Goal: Task Accomplishment & Management: Manage account settings

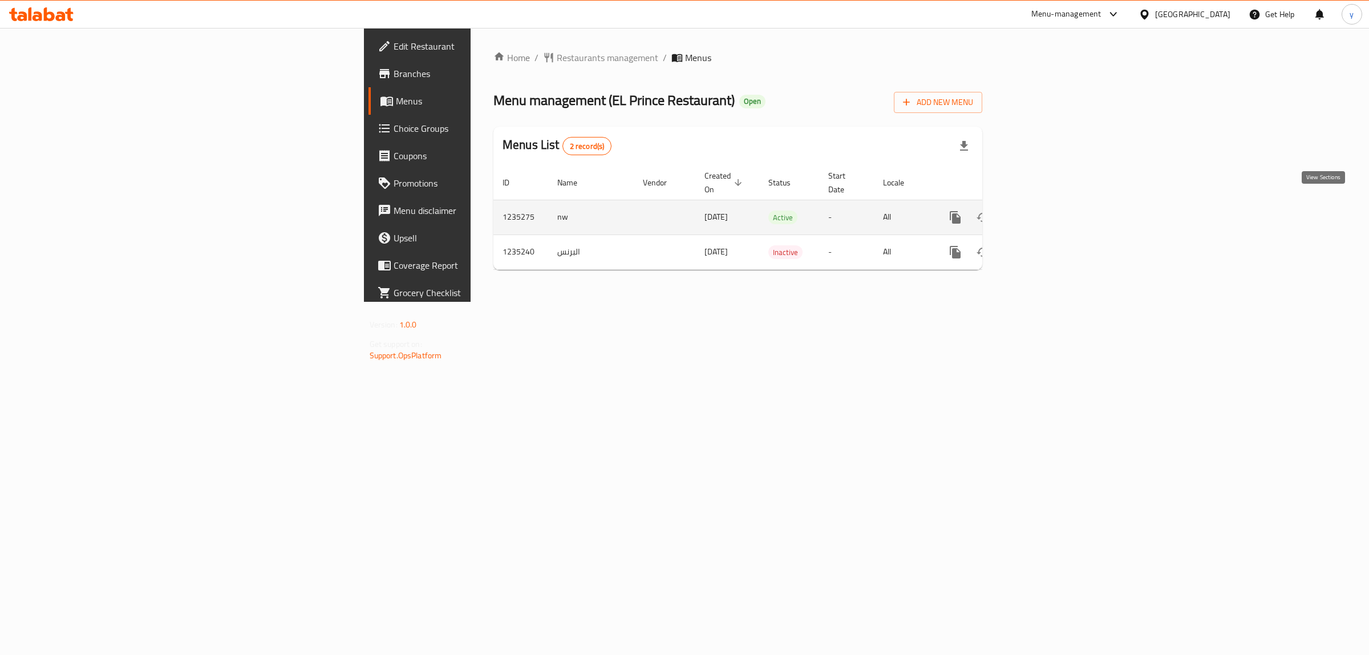
click at [1051, 215] on link "enhanced table" at bounding box center [1037, 217] width 27 height 27
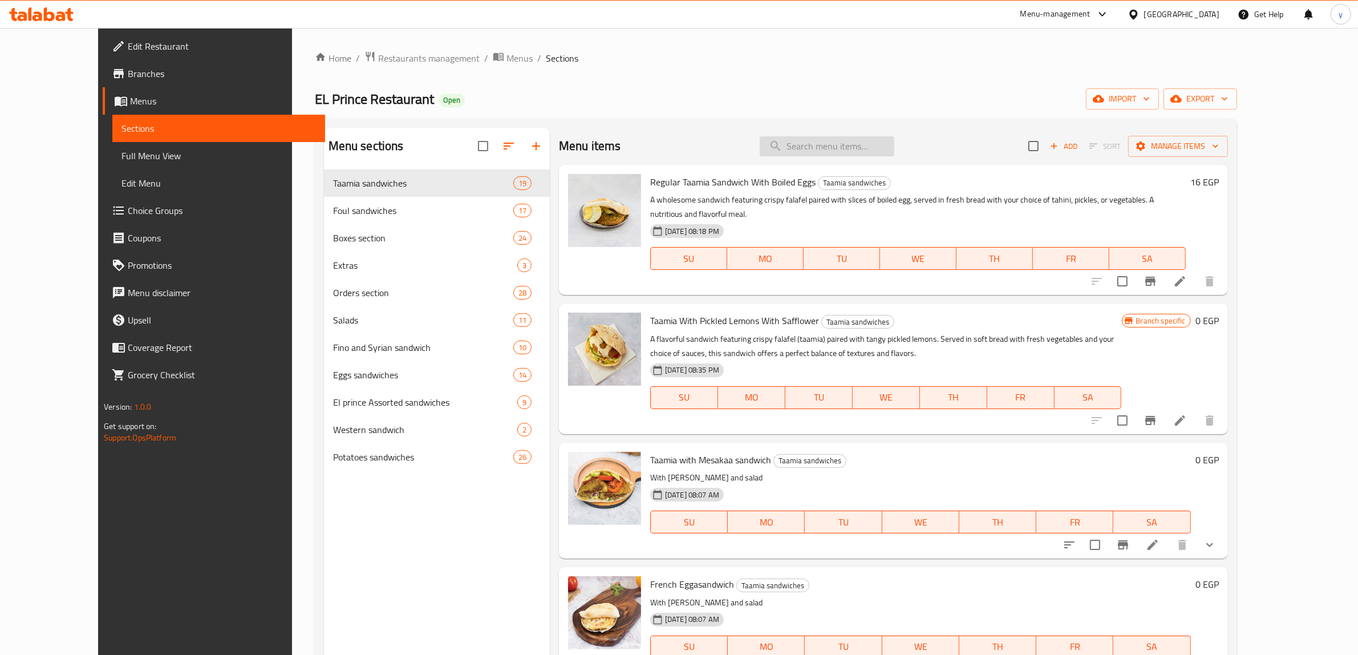
click at [878, 156] on input "search" at bounding box center [827, 146] width 135 height 20
click at [888, 149] on input "search" at bounding box center [827, 146] width 135 height 20
paste input "Fried egg Taamia sandwich"
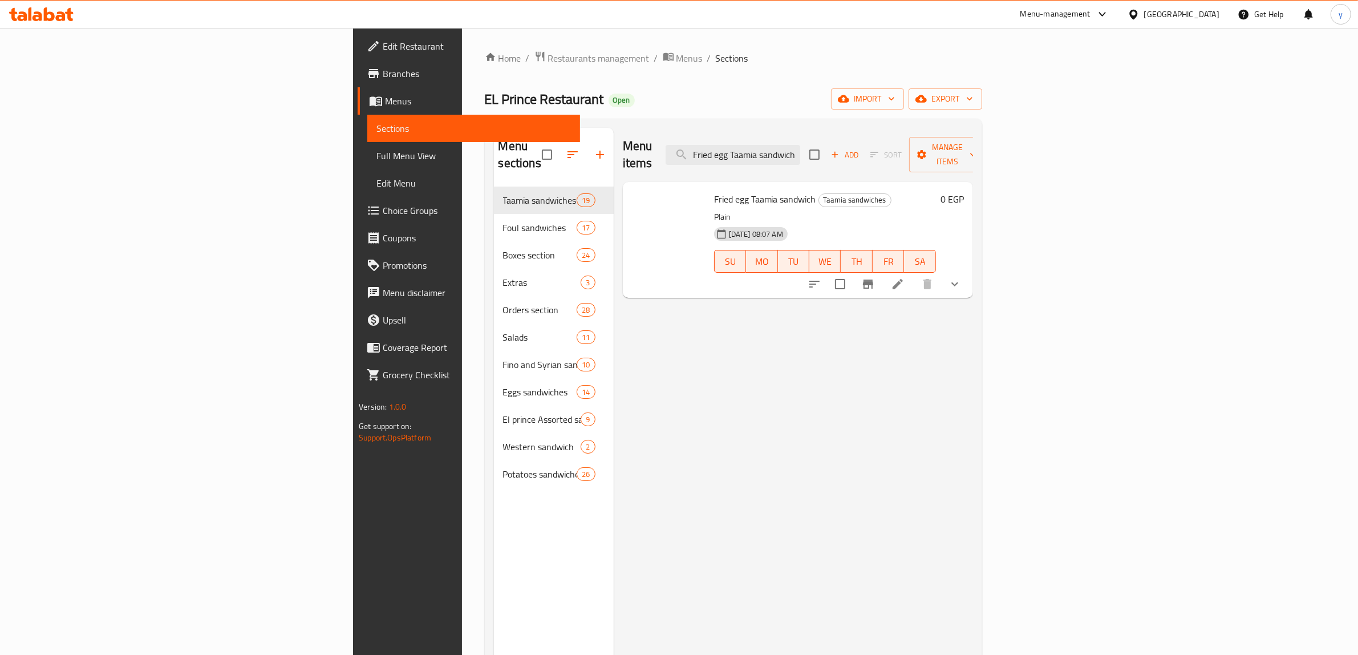
type input "Fried egg Taamia sandwich"
click at [904, 277] on icon at bounding box center [898, 284] width 14 height 14
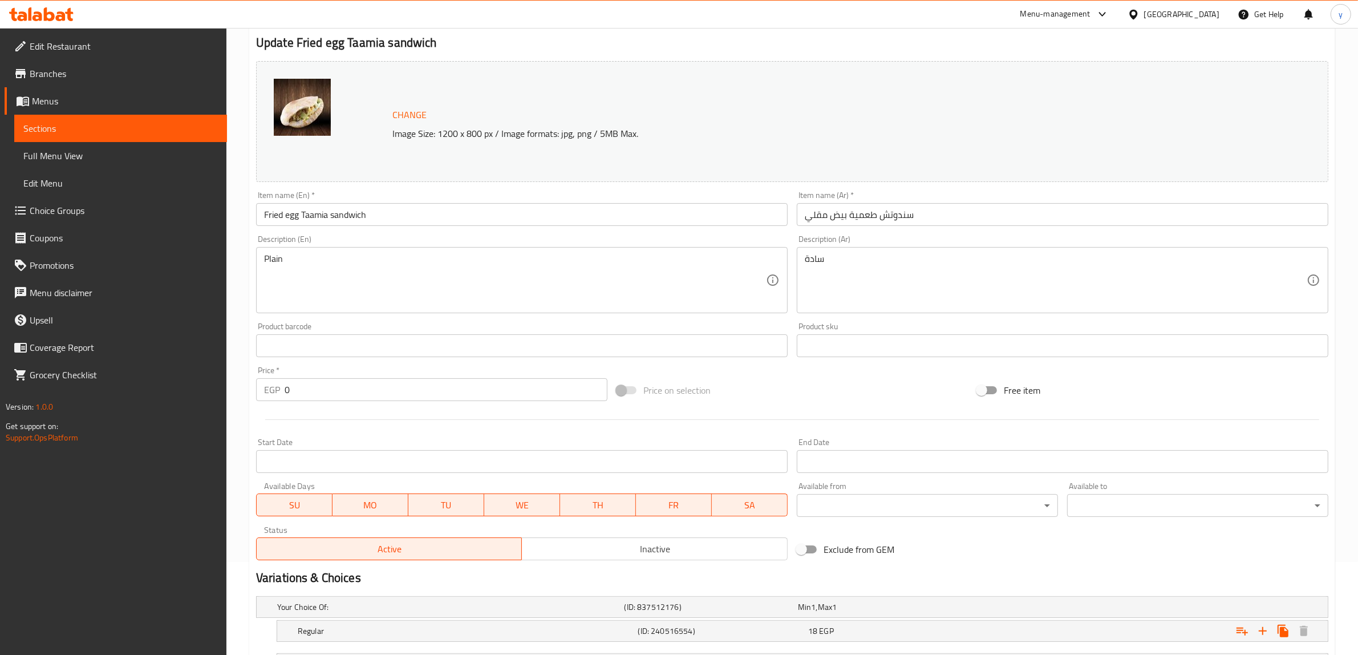
scroll to position [194, 0]
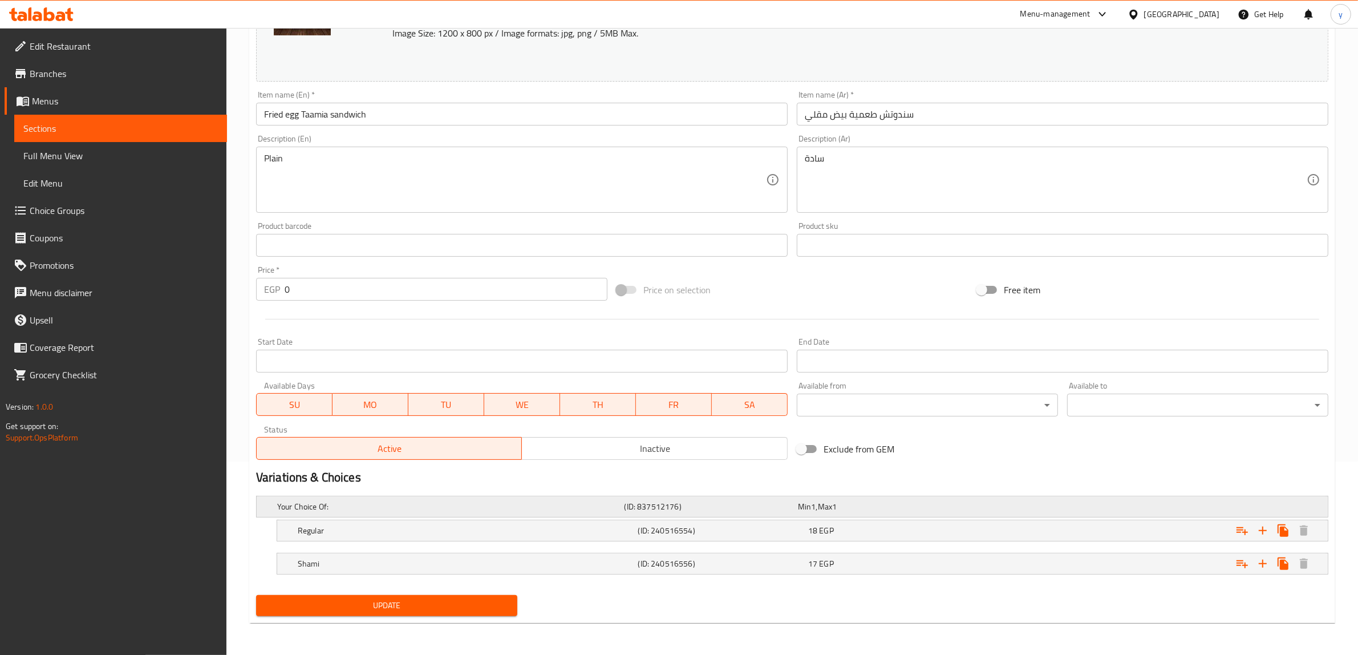
click at [850, 509] on div "Min 1 , Max 1" at bounding box center [882, 506] width 169 height 11
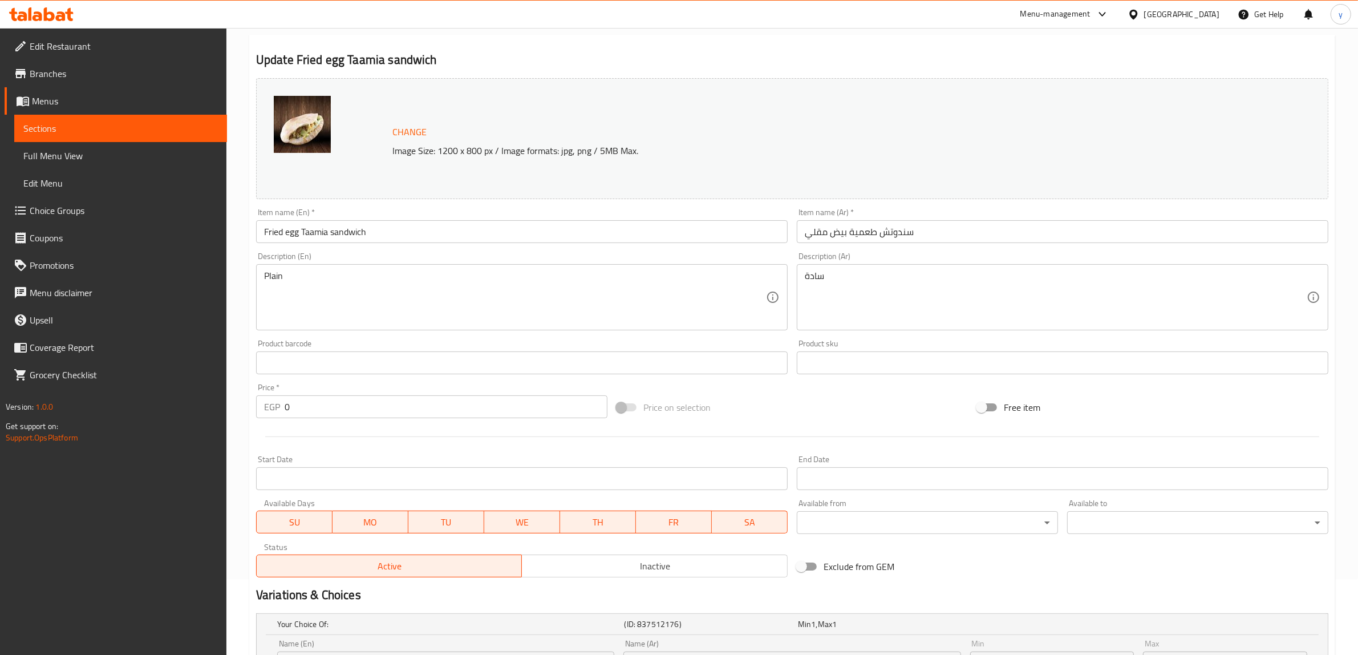
scroll to position [0, 0]
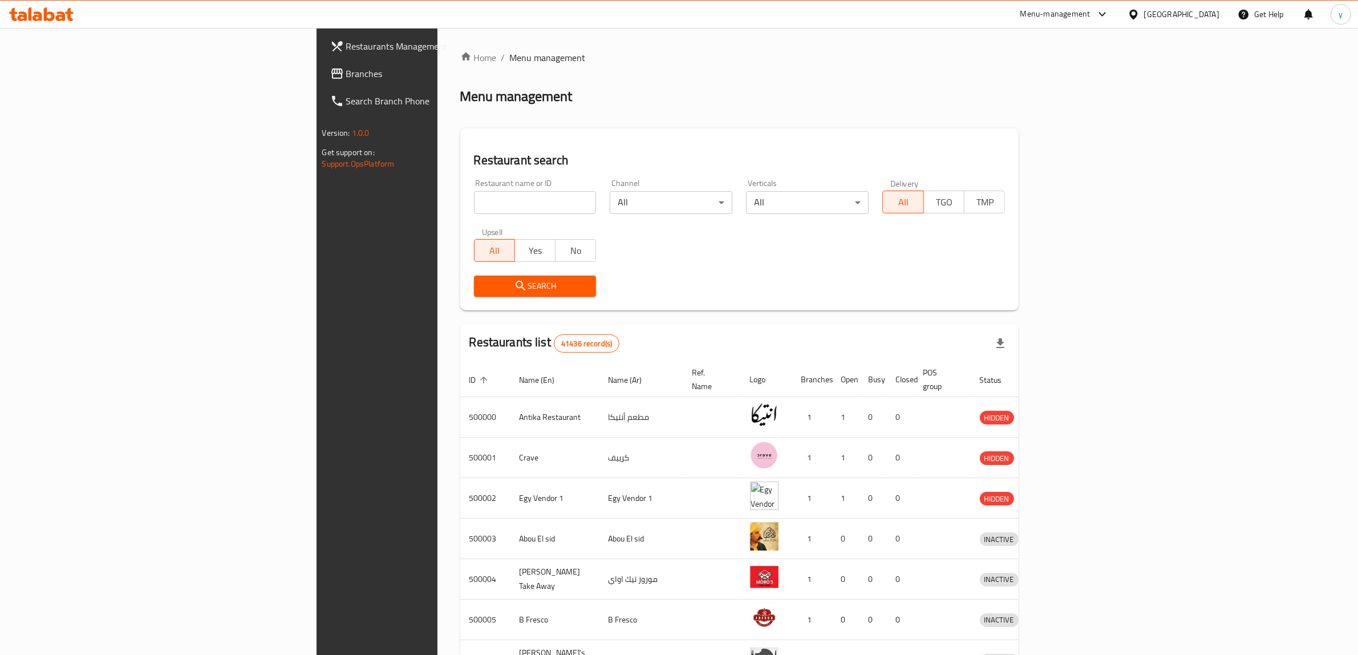
click at [346, 76] on span "Branches" at bounding box center [440, 74] width 188 height 14
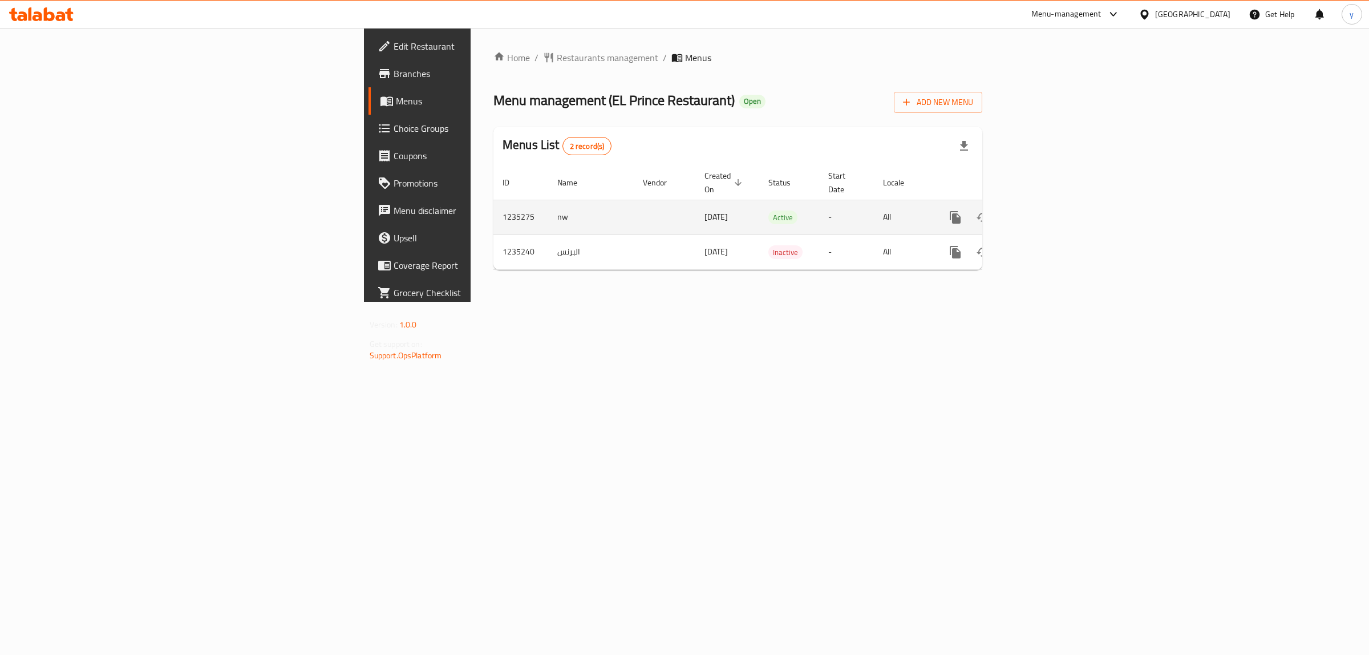
click at [1042, 212] on icon "enhanced table" at bounding box center [1037, 217] width 10 height 10
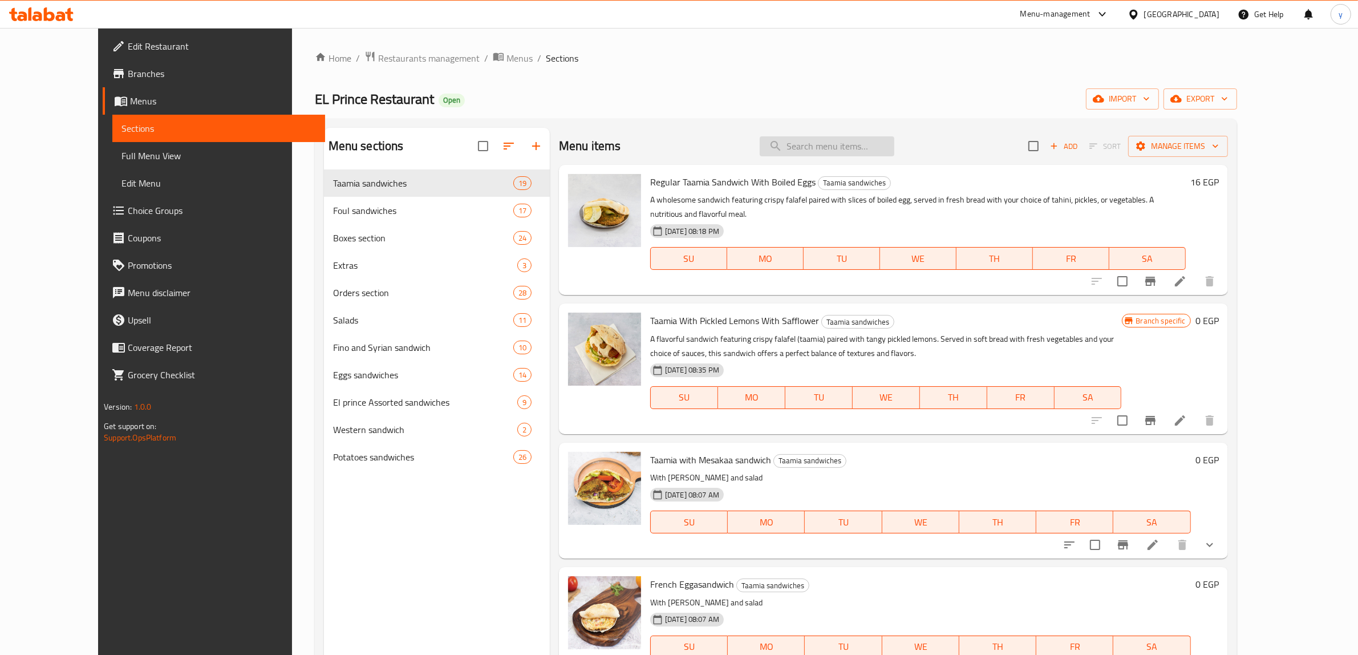
drag, startPoint x: 785, startPoint y: 146, endPoint x: 830, endPoint y: 153, distance: 45.0
click at [790, 147] on div "Menu items Add Sort Manage items" at bounding box center [893, 146] width 669 height 37
click at [830, 153] on input "search" at bounding box center [827, 146] width 135 height 20
paste input "Eggplant Taamia sandwich"
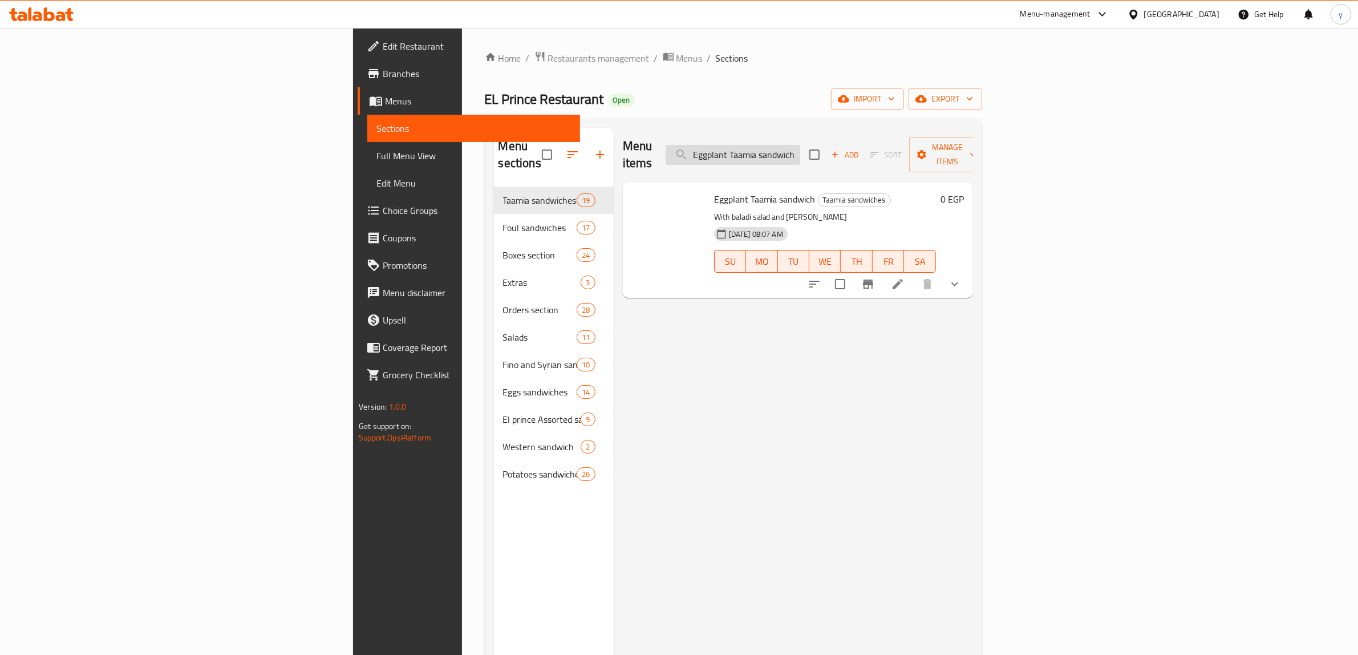
type input "Eggplant Taamia sandwich"
click at [914, 274] on li at bounding box center [898, 284] width 32 height 21
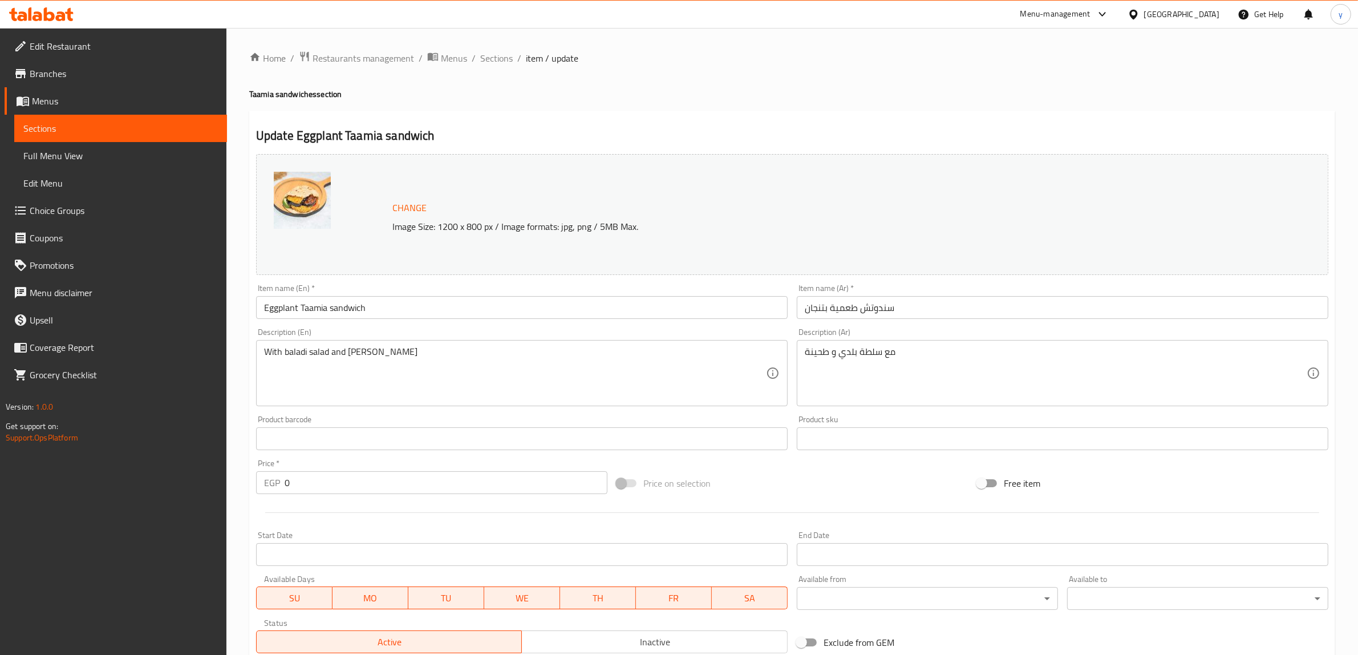
drag, startPoint x: 113, startPoint y: 95, endPoint x: 143, endPoint y: 100, distance: 30.2
click at [113, 95] on span "Menus" at bounding box center [125, 101] width 186 height 14
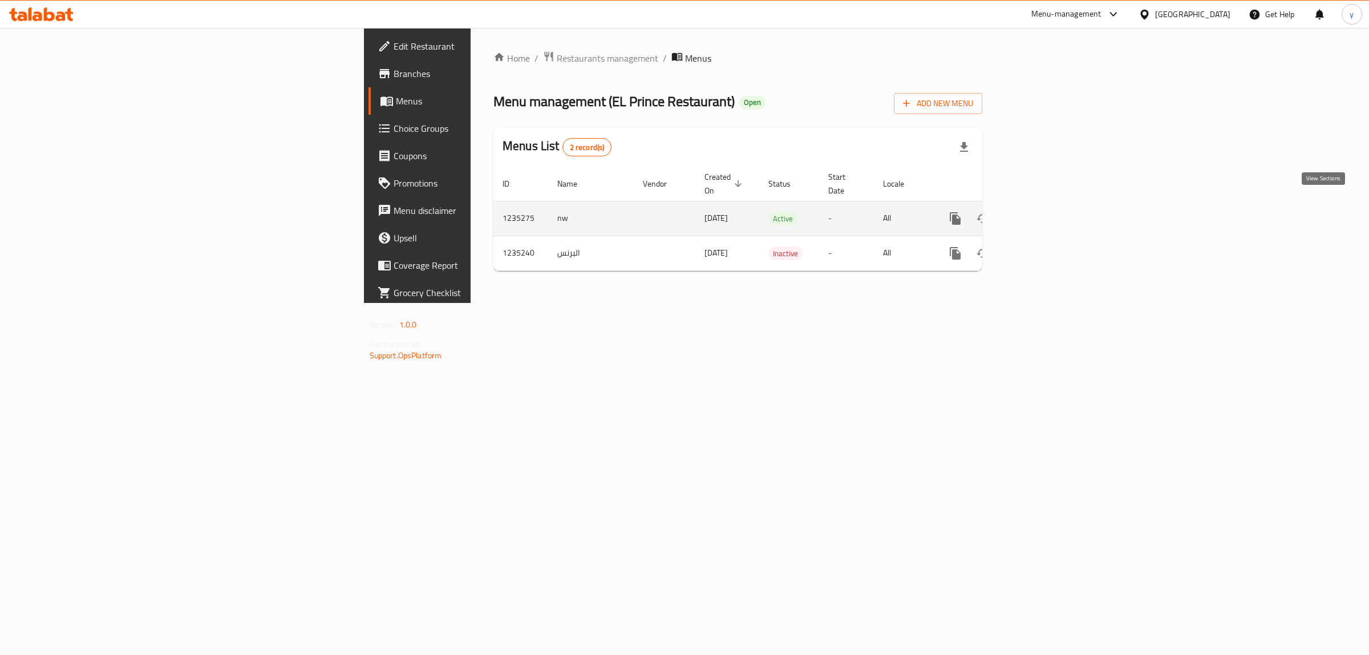
click at [1051, 213] on link "enhanced table" at bounding box center [1037, 218] width 27 height 27
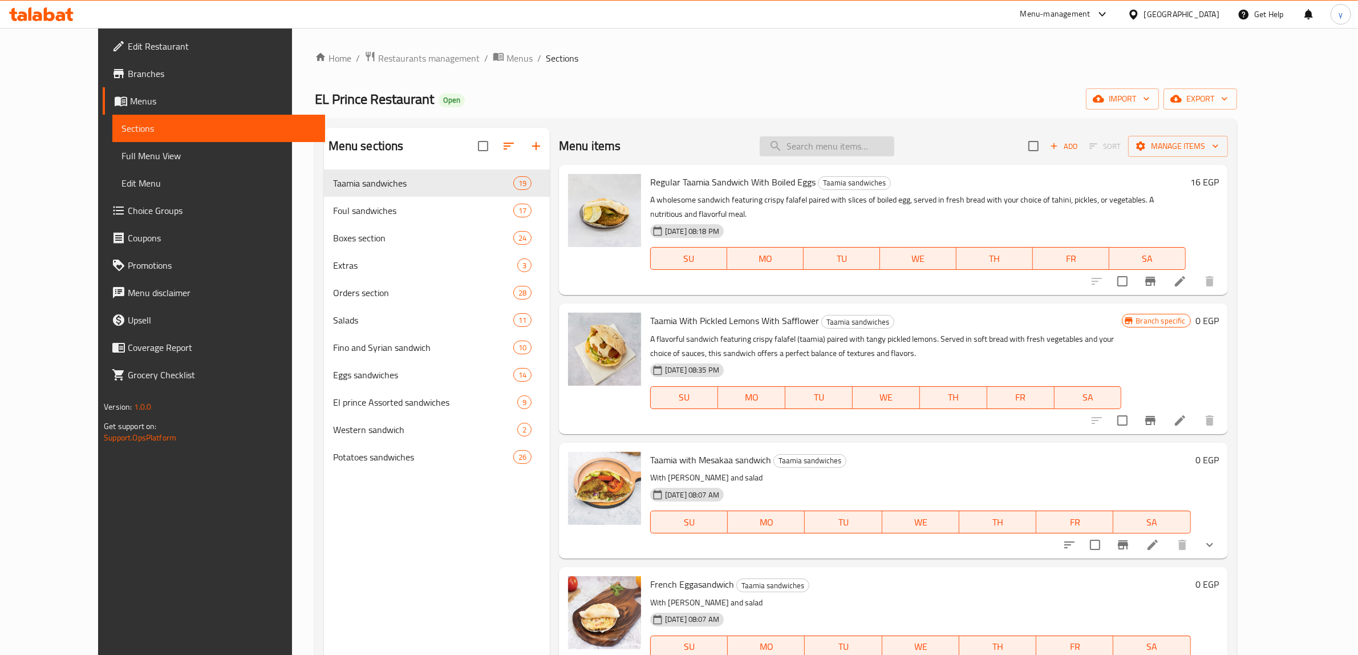
click at [862, 144] on input "search" at bounding box center [827, 146] width 135 height 20
paste input "Alexandrian Taamia sandwich"
type input "Alexandrian Taamia sandwich"
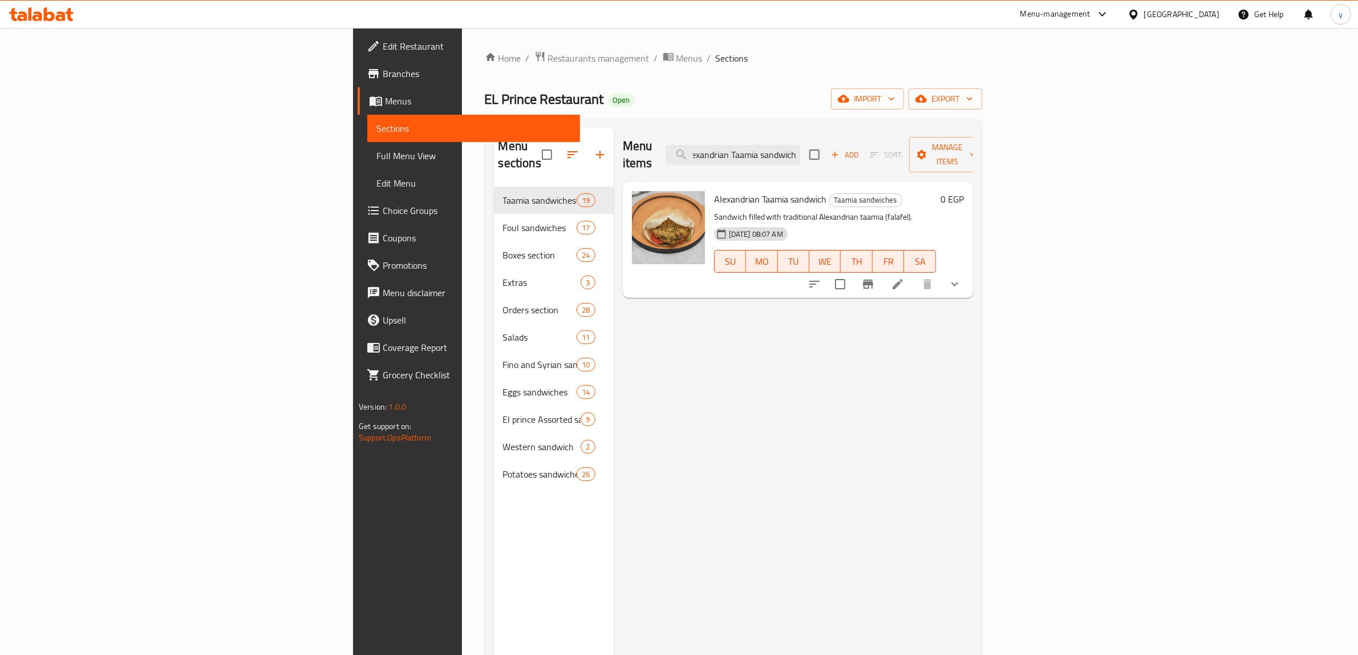
click at [914, 274] on li at bounding box center [898, 284] width 32 height 21
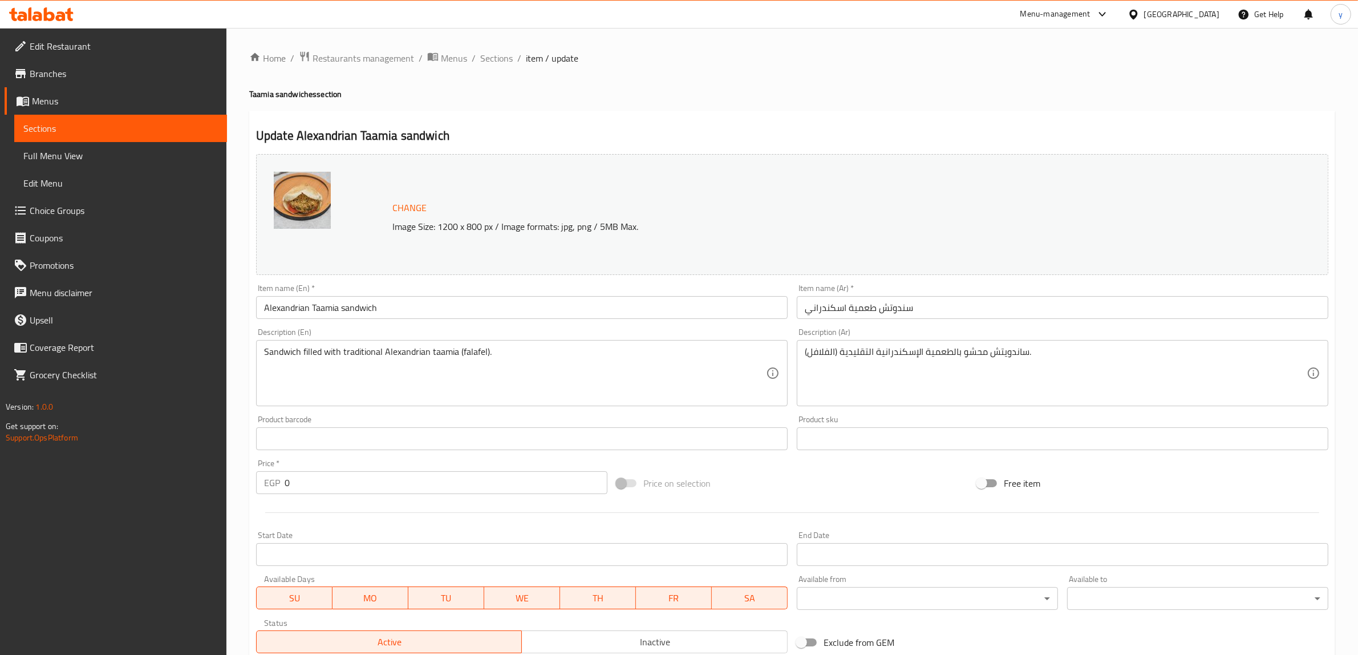
click at [46, 100] on span "Menus" at bounding box center [125, 101] width 186 height 14
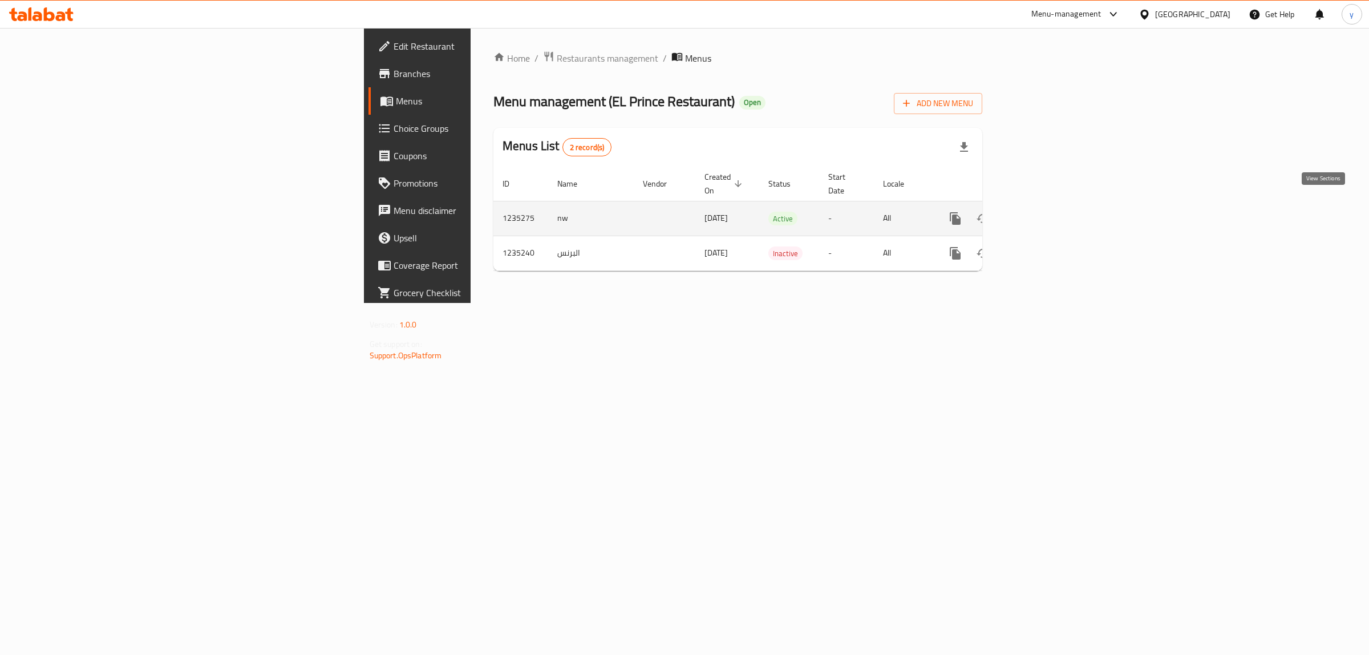
click at [1044, 212] on icon "enhanced table" at bounding box center [1037, 219] width 14 height 14
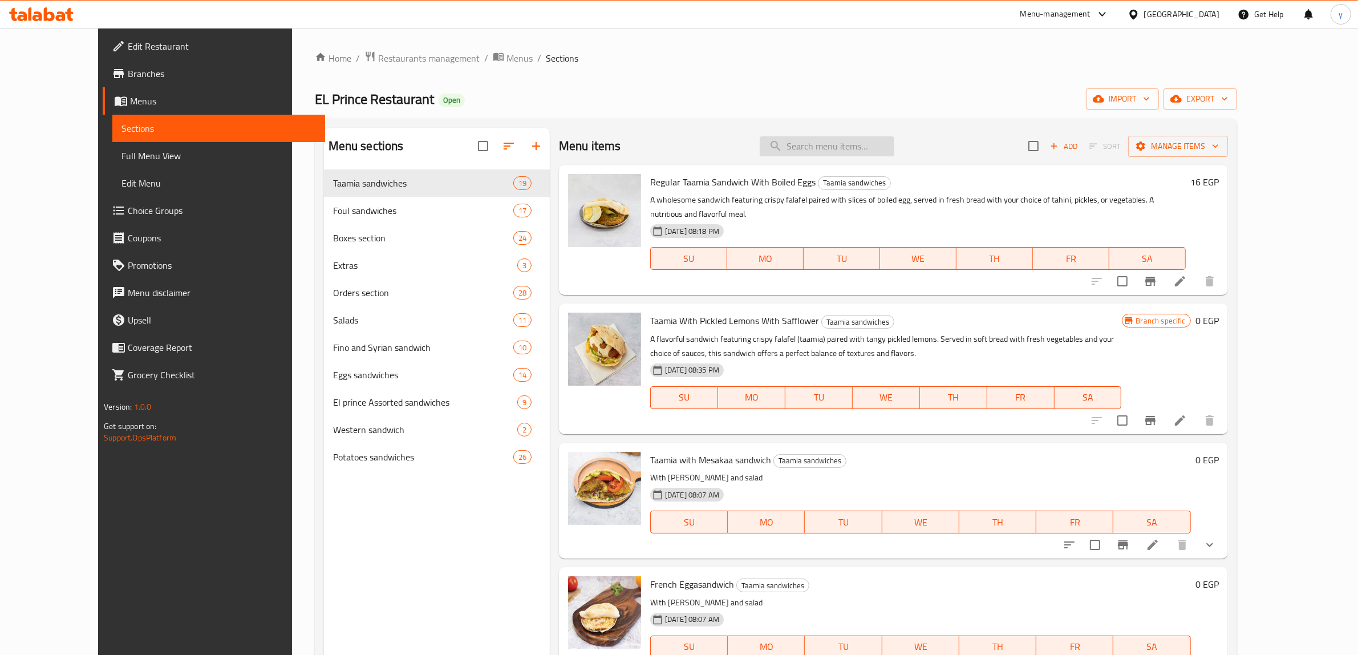
click at [850, 151] on input "search" at bounding box center [827, 146] width 135 height 20
paste input "Taamia sandwich Ain el katkot"
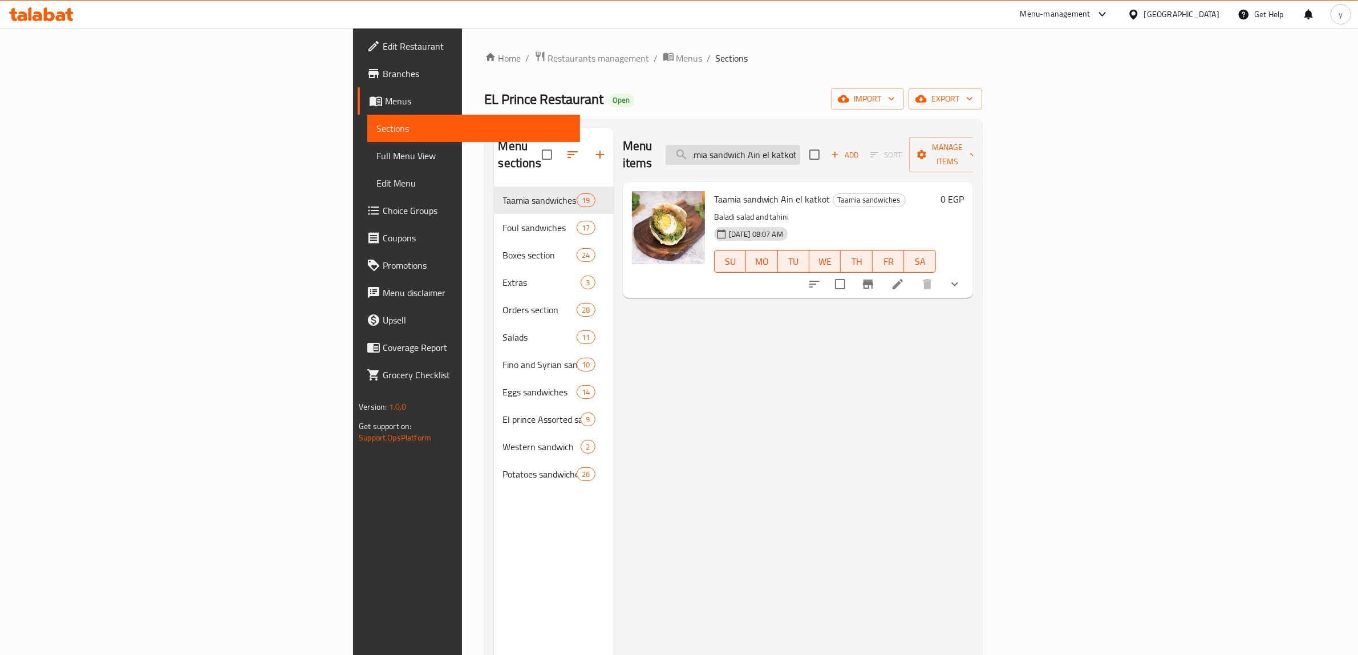
type input "Taamia sandwich Ain el katkot"
click at [903, 279] on icon at bounding box center [897, 284] width 10 height 10
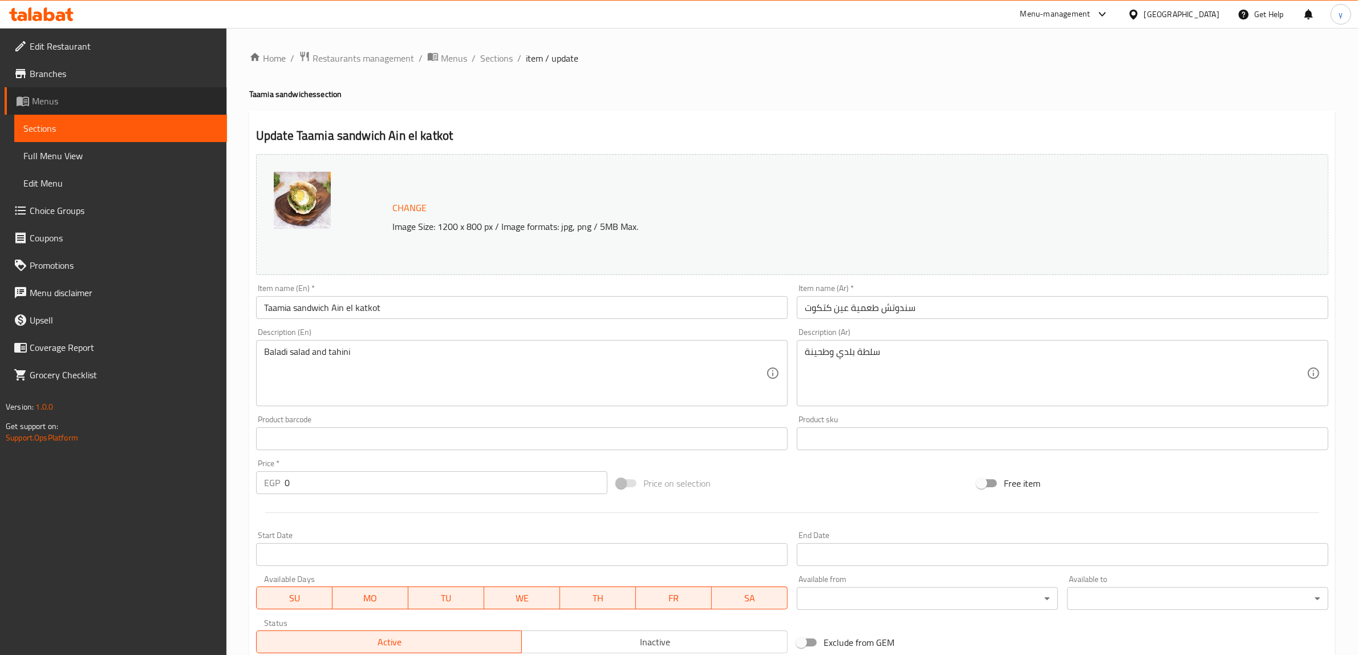
click at [107, 100] on span "Menus" at bounding box center [125, 101] width 186 height 14
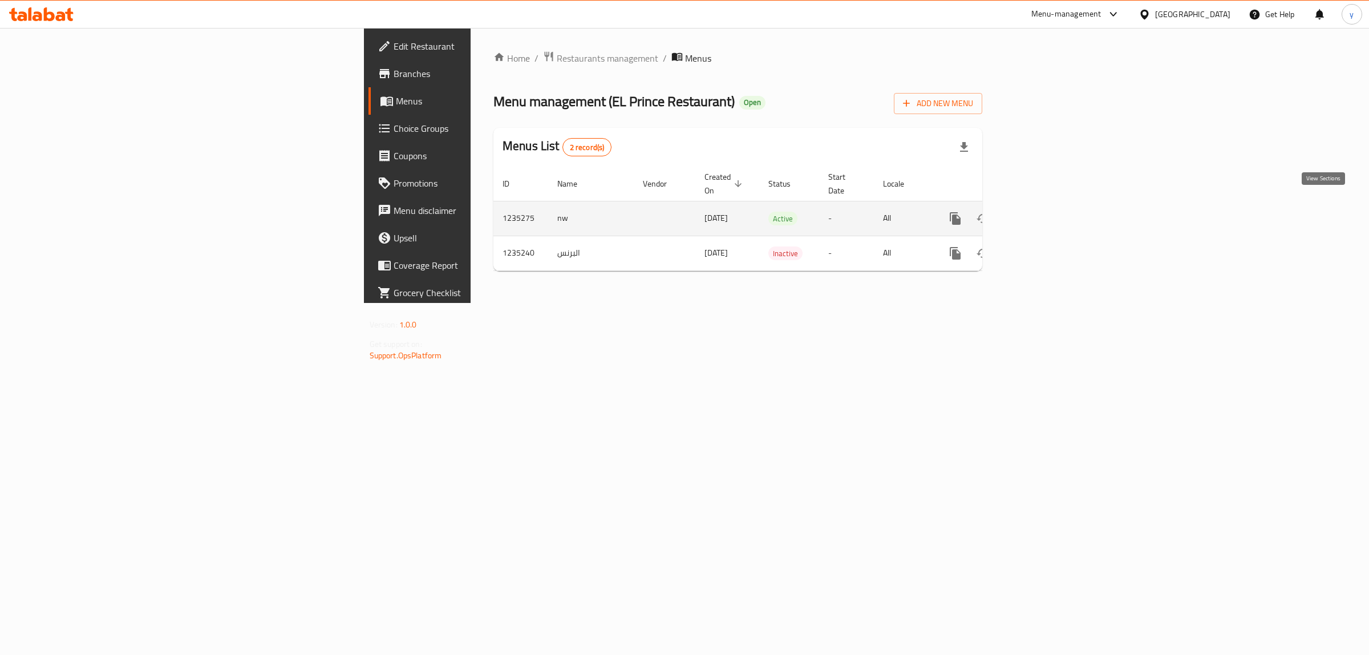
click at [1051, 206] on link "enhanced table" at bounding box center [1037, 218] width 27 height 27
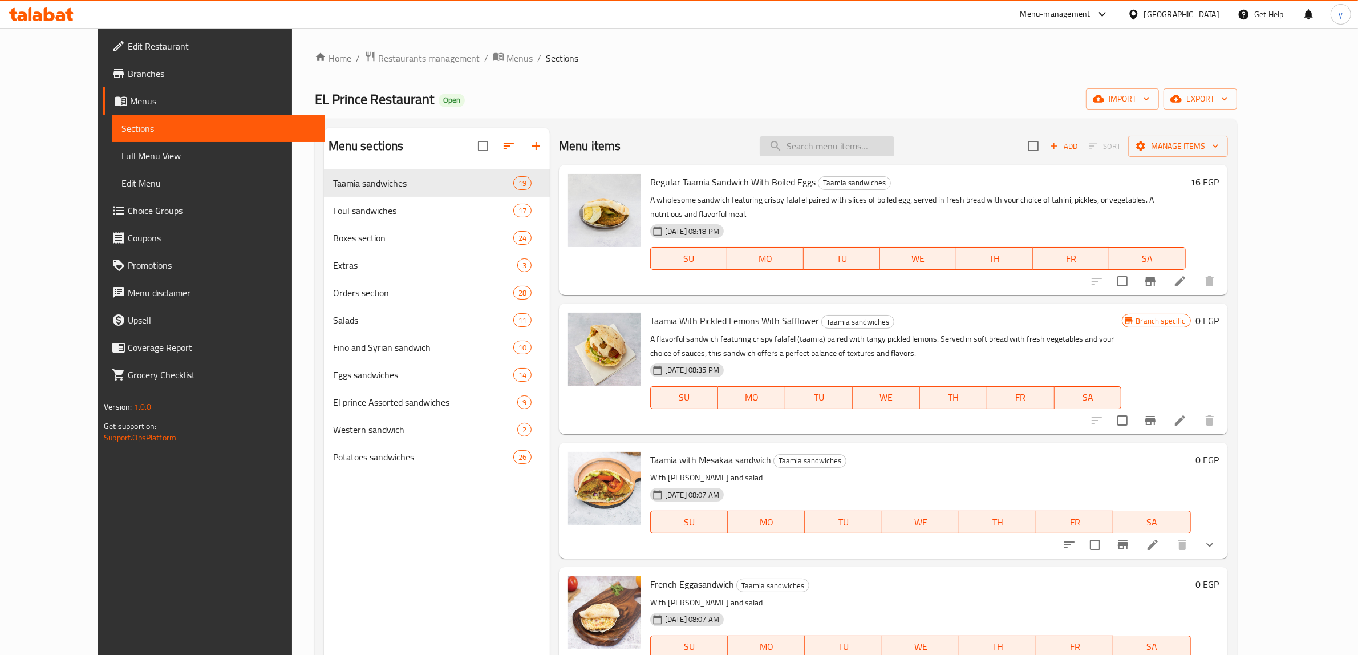
click at [877, 143] on input "search" at bounding box center [827, 146] width 135 height 20
paste input "Taamia With Pickled Lemons With Safflower"
type input "Taamia With Pickled Lemons With Safflower"
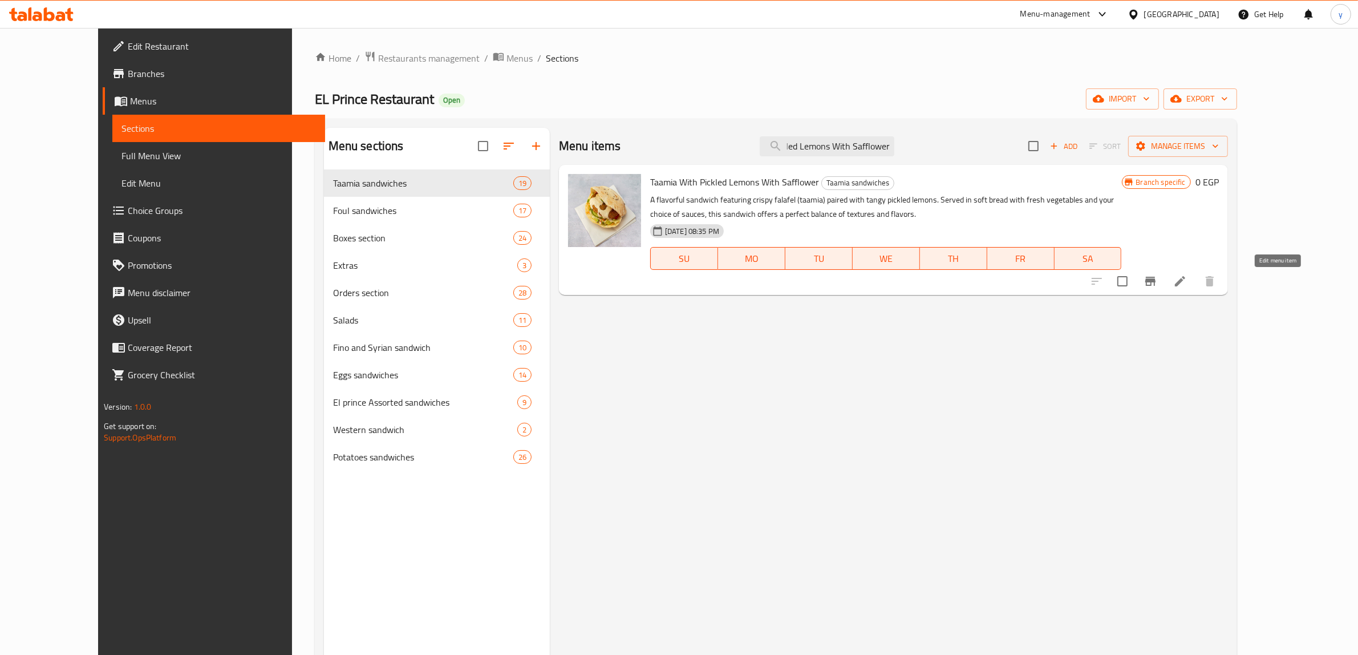
click at [1187, 283] on icon at bounding box center [1180, 281] width 14 height 14
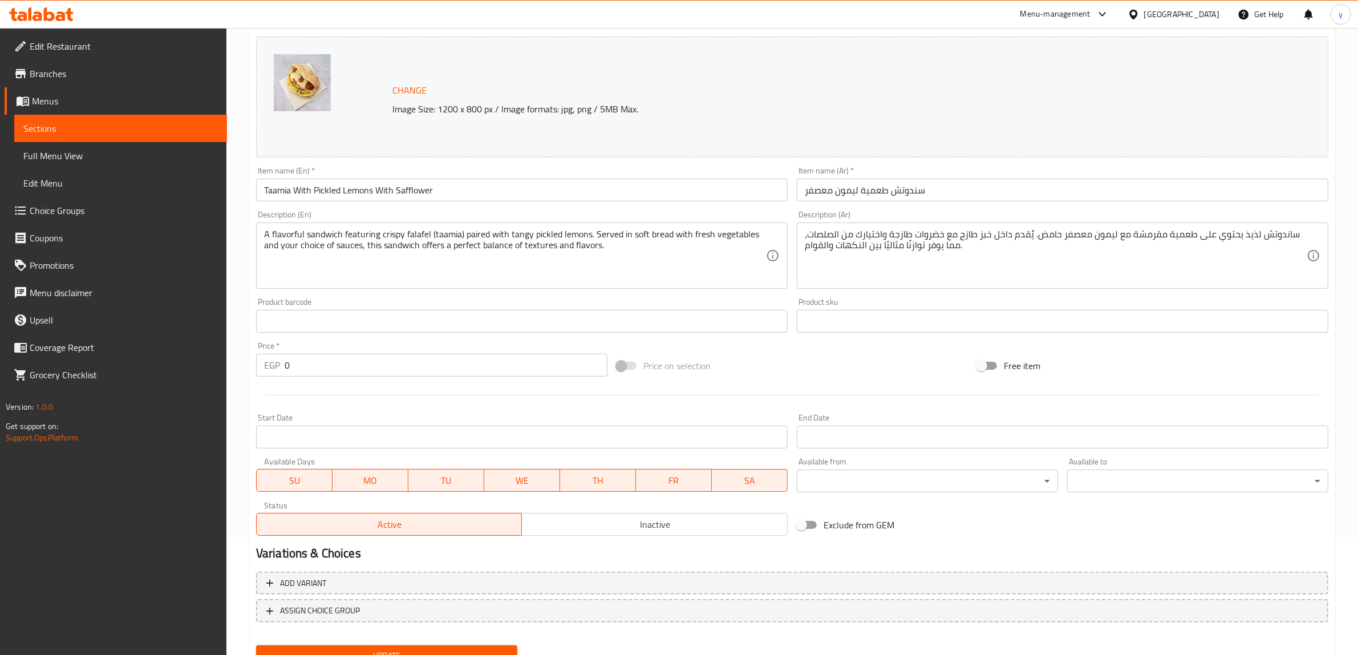
scroll to position [166, 0]
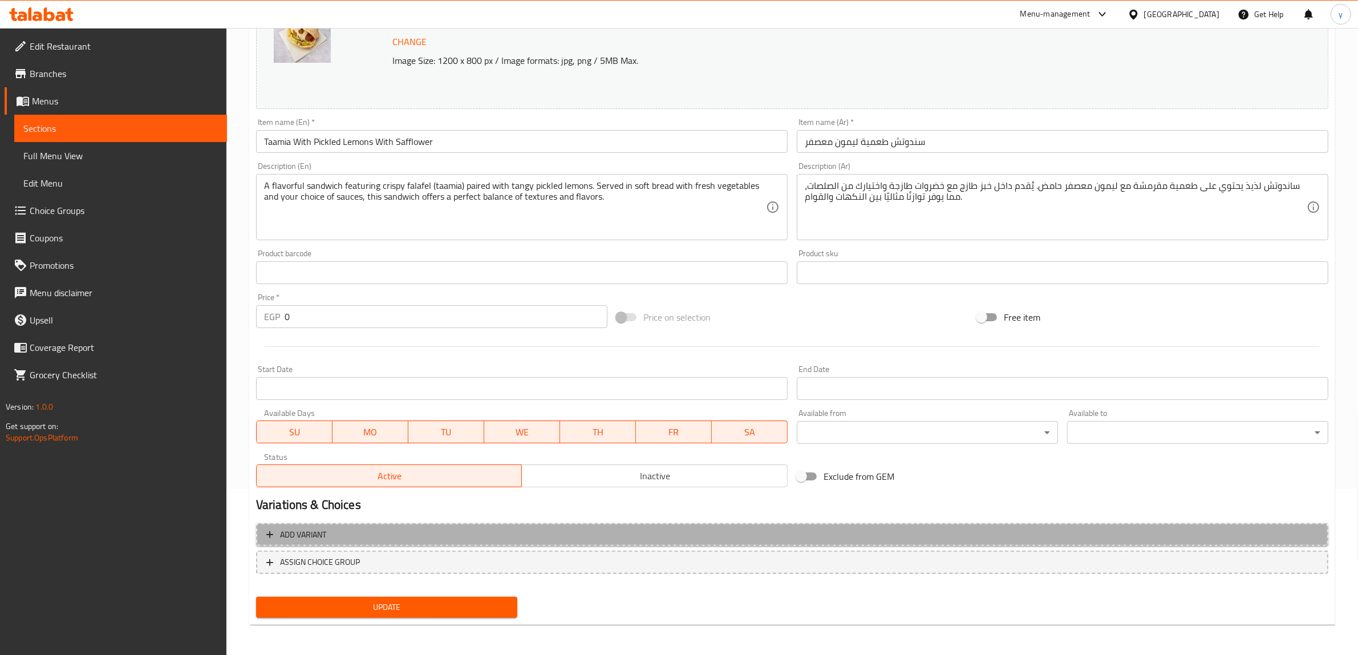
click at [768, 542] on button "Add variant" at bounding box center [792, 534] width 1072 height 23
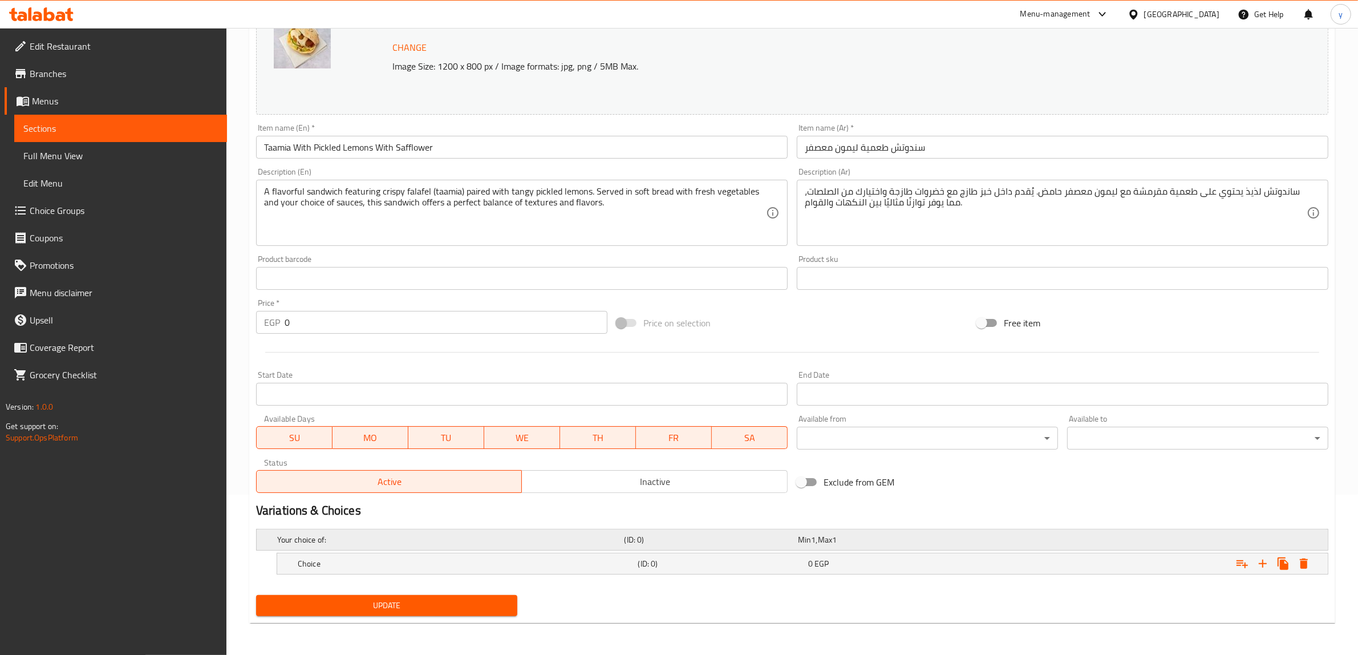
click at [846, 540] on div "Min 1 , Max 1" at bounding box center [882, 539] width 169 height 11
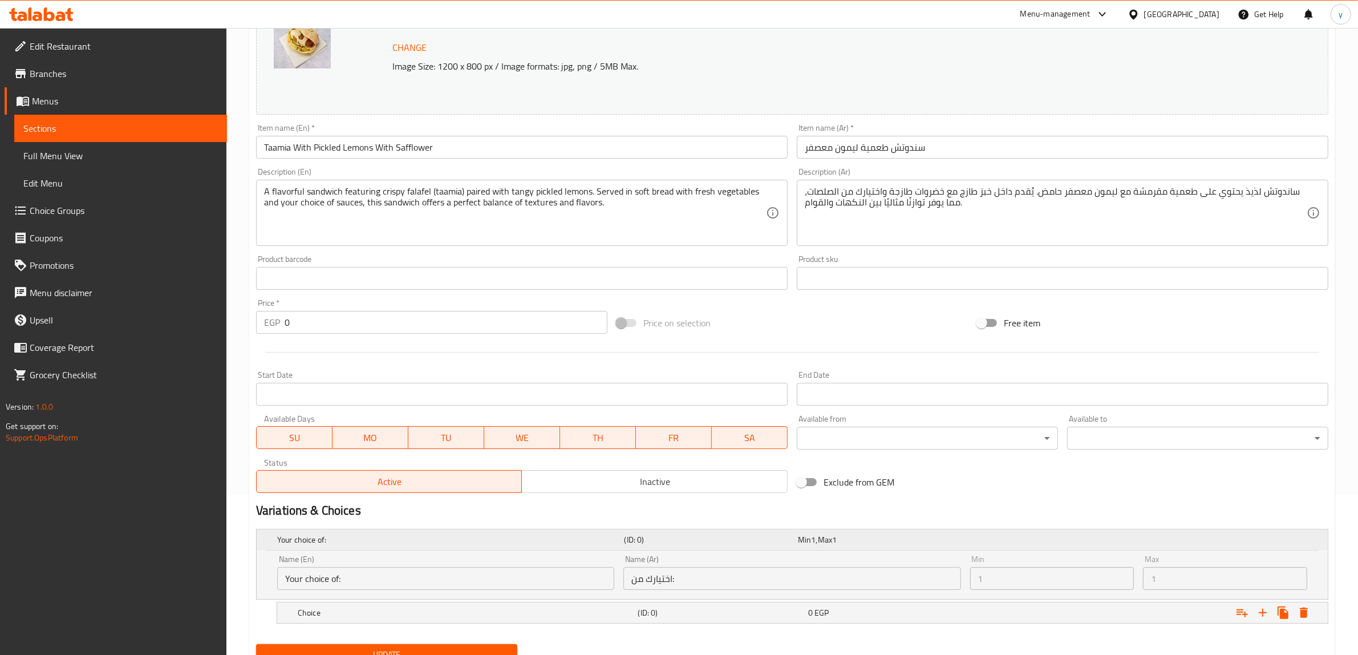
click at [846, 540] on div "Min 1 , Max 1" at bounding box center [882, 539] width 169 height 11
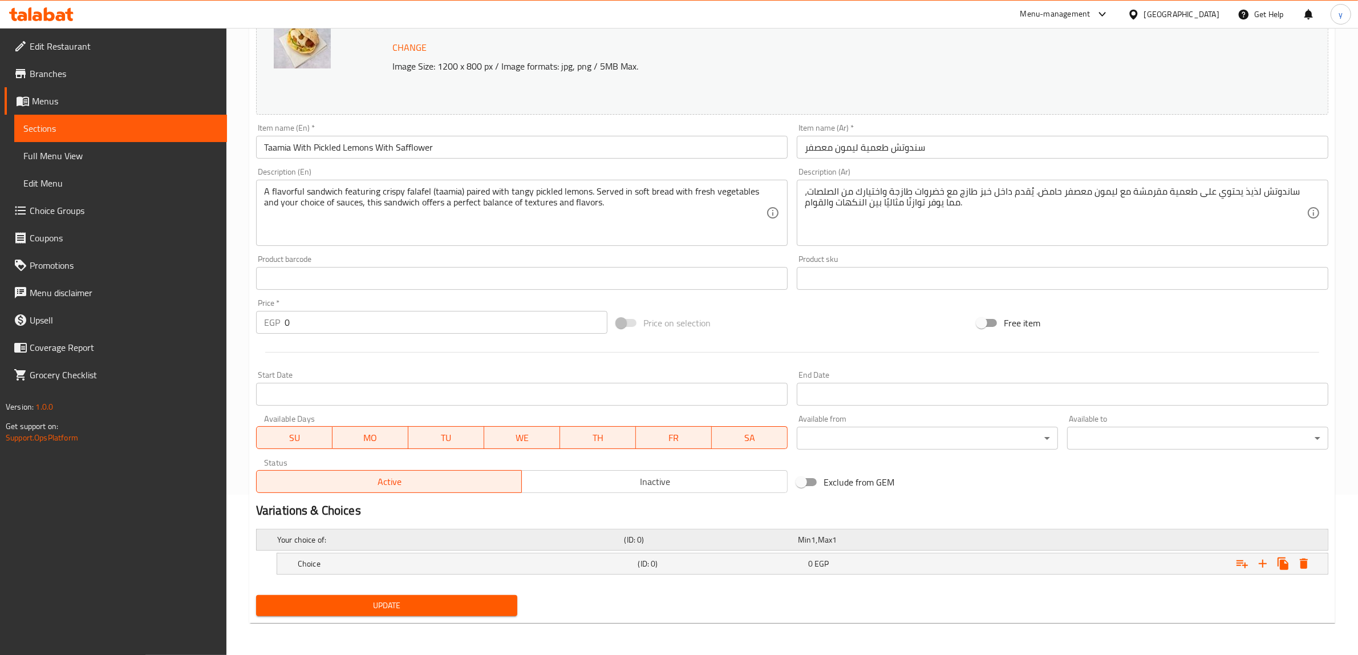
click at [846, 540] on div "Min 1 , Max 1" at bounding box center [882, 539] width 169 height 11
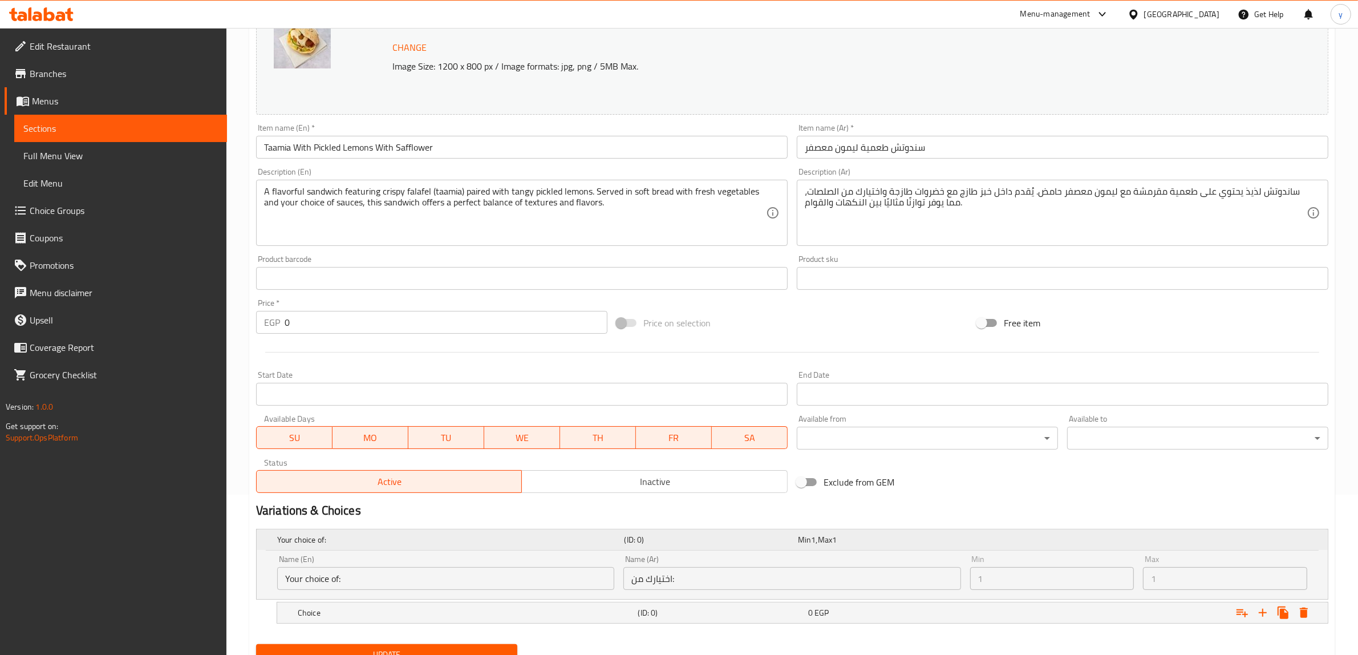
click at [846, 540] on div "Min 1 , Max 1" at bounding box center [882, 539] width 169 height 11
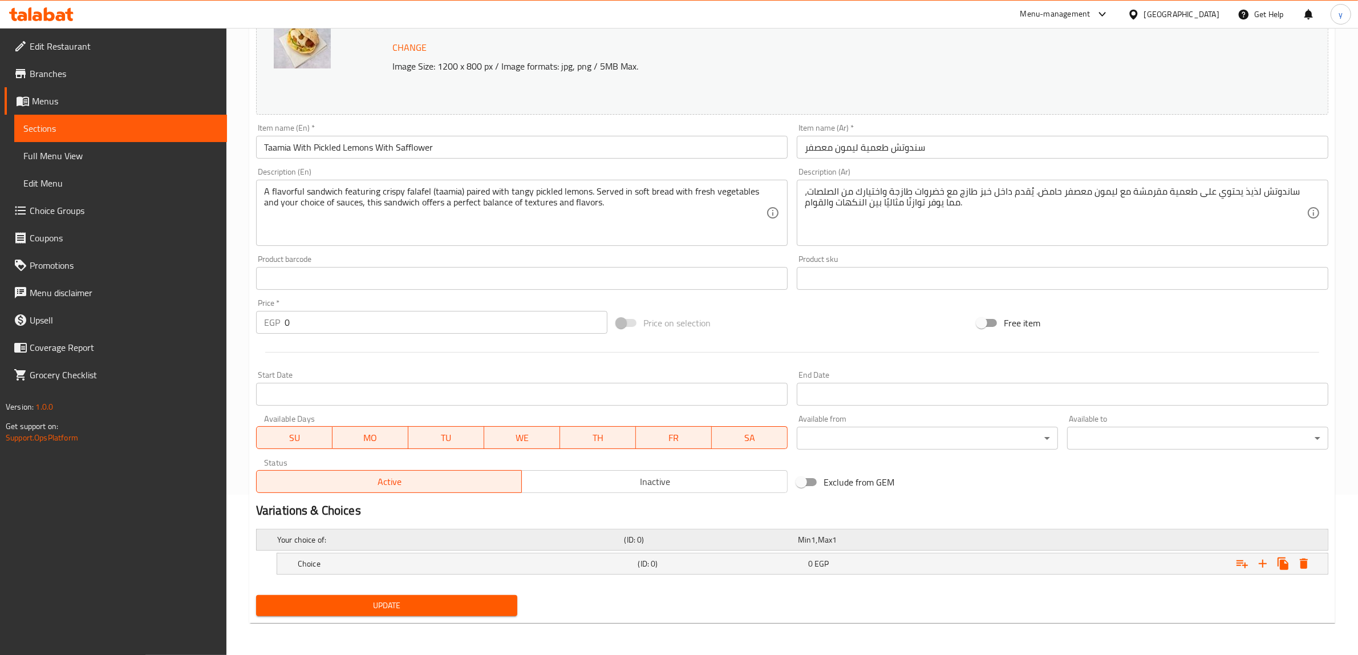
click at [740, 550] on div "Your choice of: (ID: 0) Min 1 , Max 1" at bounding box center [795, 539] width 1041 height 25
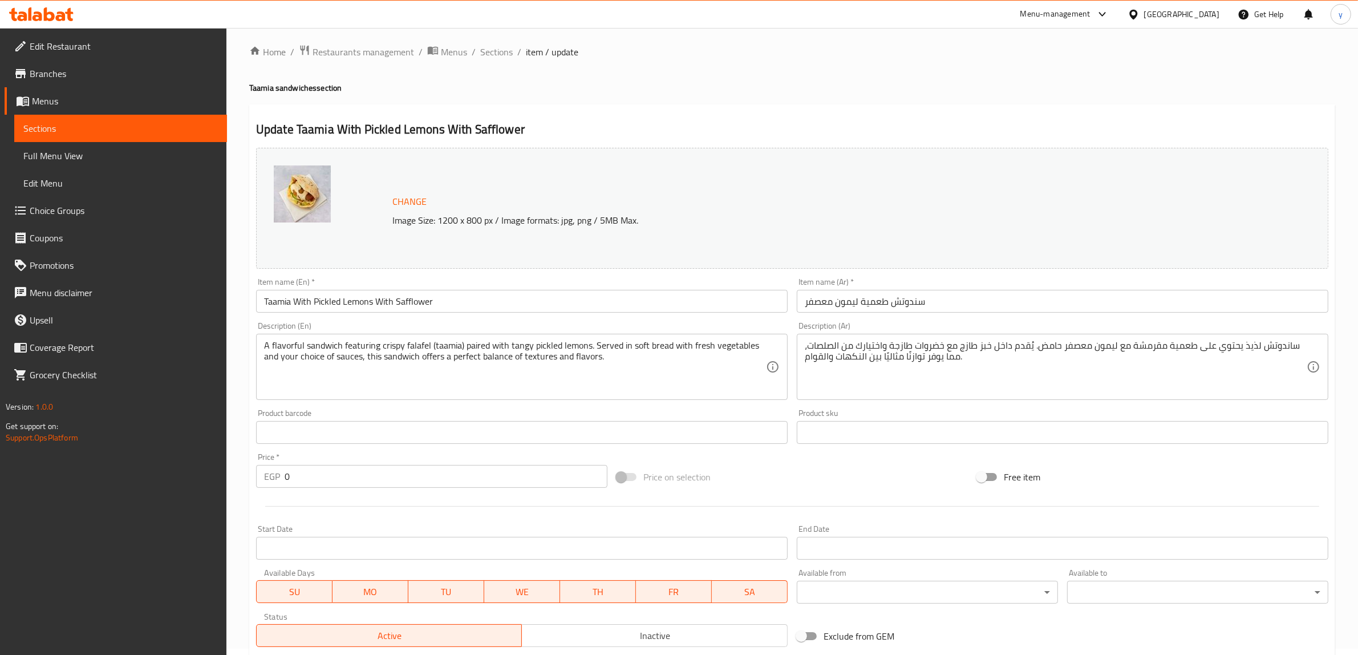
scroll to position [0, 0]
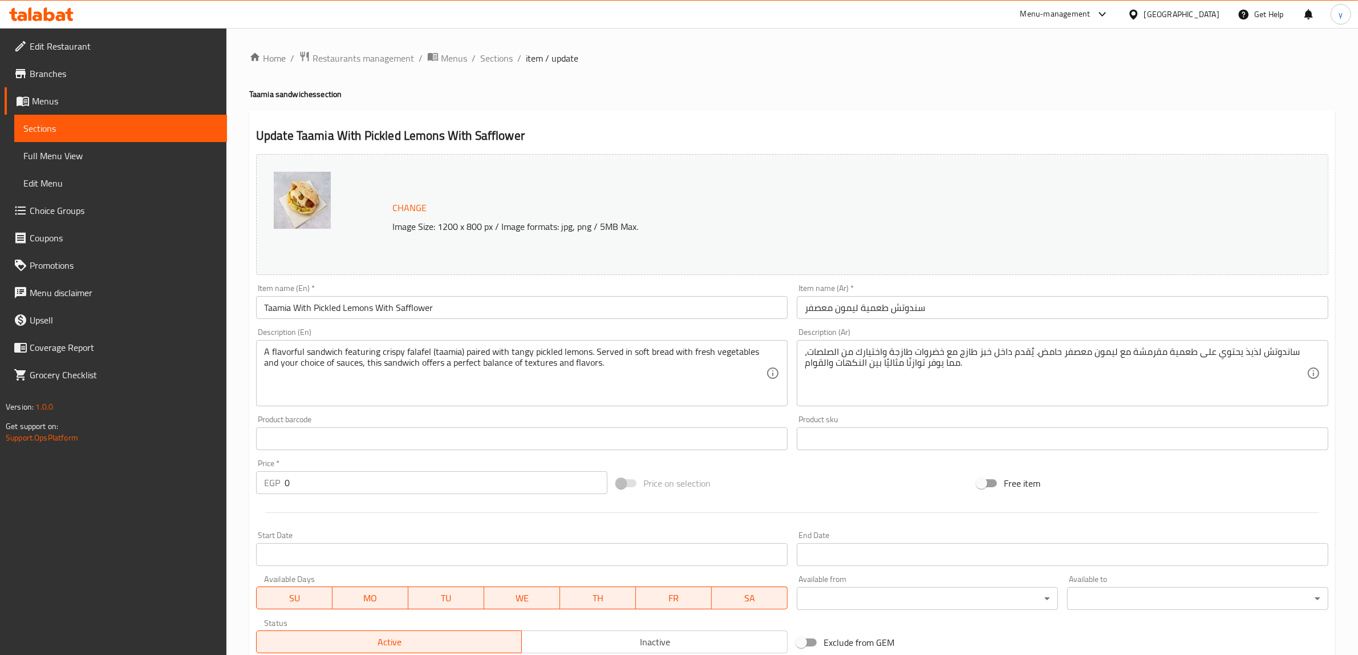
click at [335, 46] on div "Home / Restaurants management / Menus / Sections / item / update Taamia sandwic…" at bounding box center [791, 446] width 1131 height 836
click at [337, 52] on span "Restaurants management" at bounding box center [364, 58] width 102 height 14
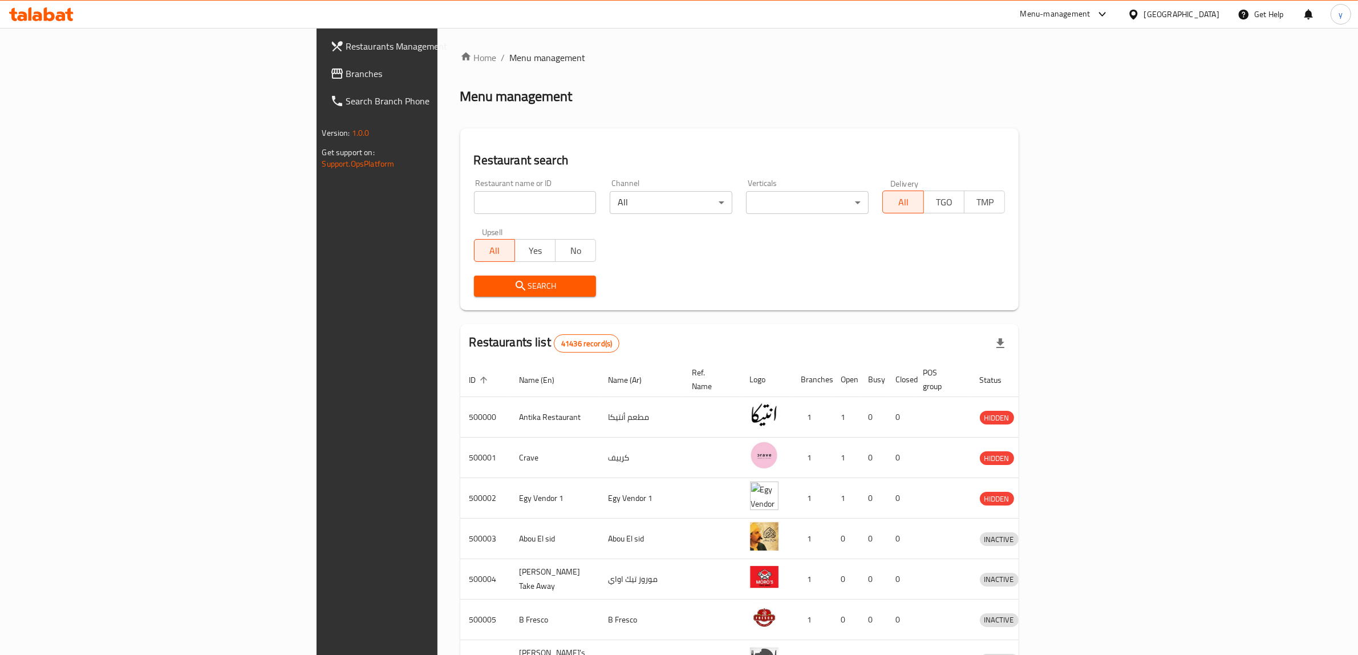
click at [321, 58] on link "Restaurants Management" at bounding box center [432, 46] width 222 height 27
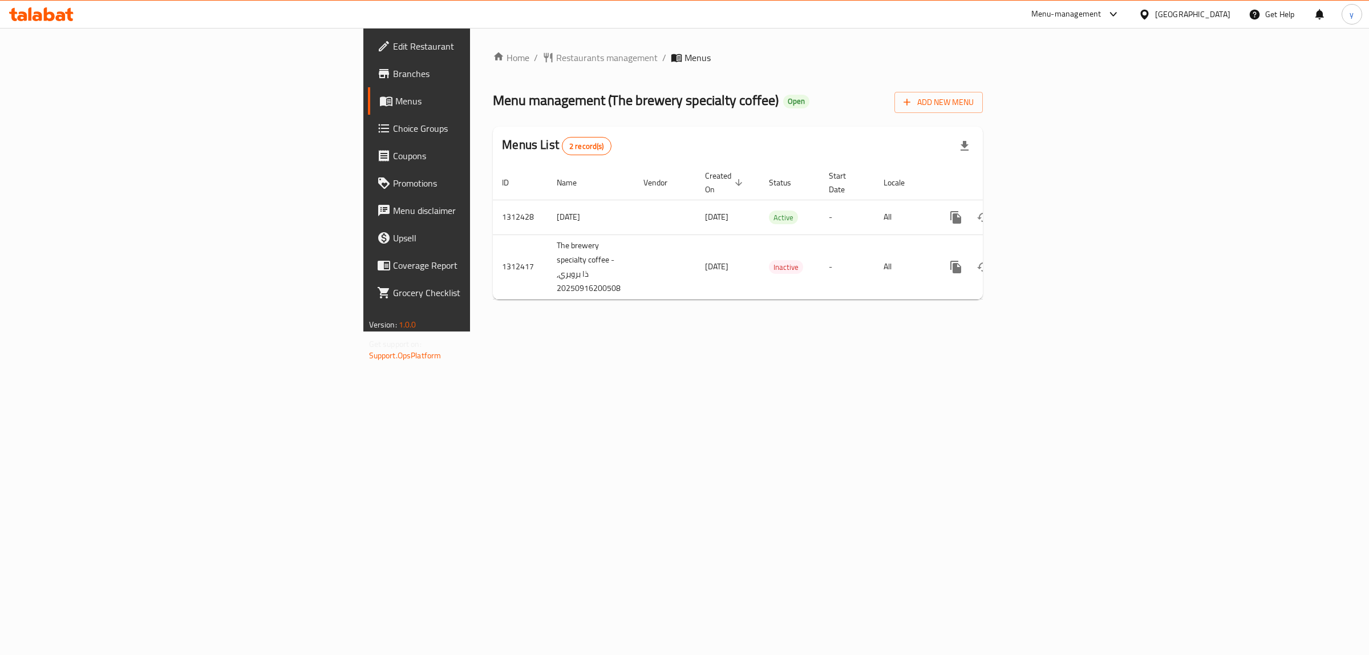
click at [393, 131] on span "Choice Groups" at bounding box center [488, 128] width 190 height 14
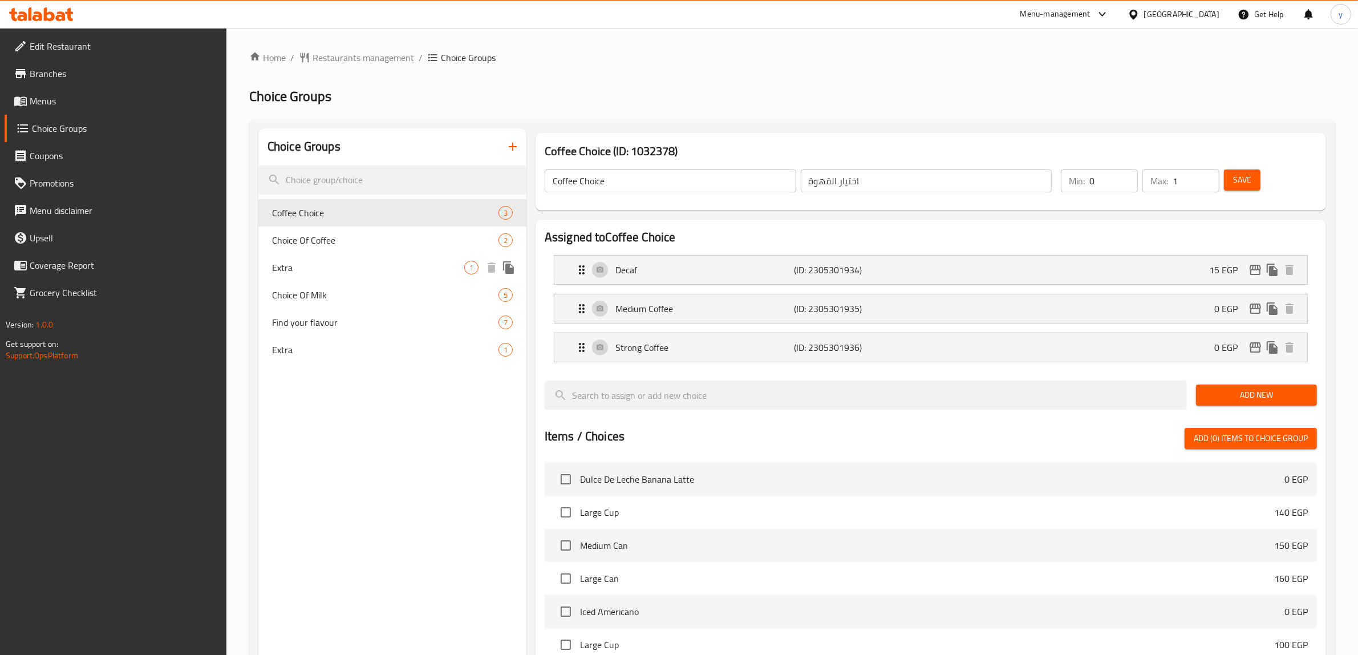
click at [356, 273] on span "Extra" at bounding box center [368, 268] width 192 height 14
type input "Extra"
type input "اضافة"
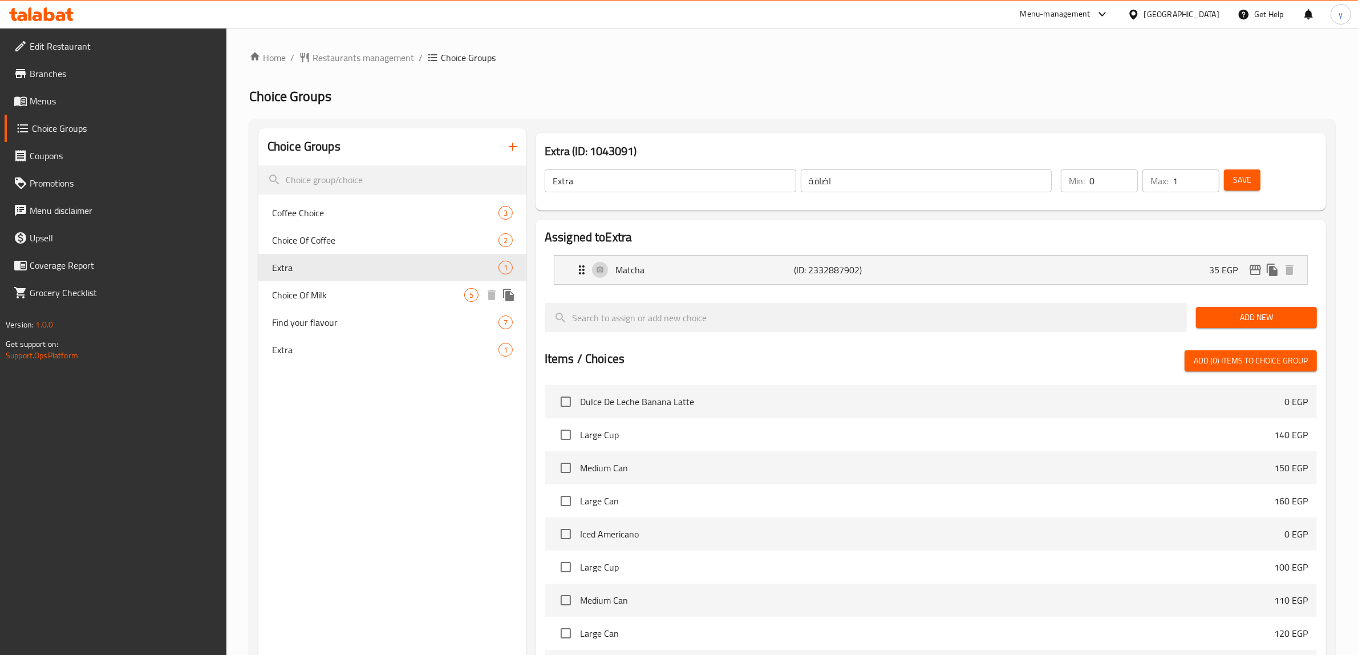
click at [354, 297] on span "Choice Of Milk" at bounding box center [368, 295] width 192 height 14
type input "Choice Of Milk"
type input "اختار الحليب"
type input "1"
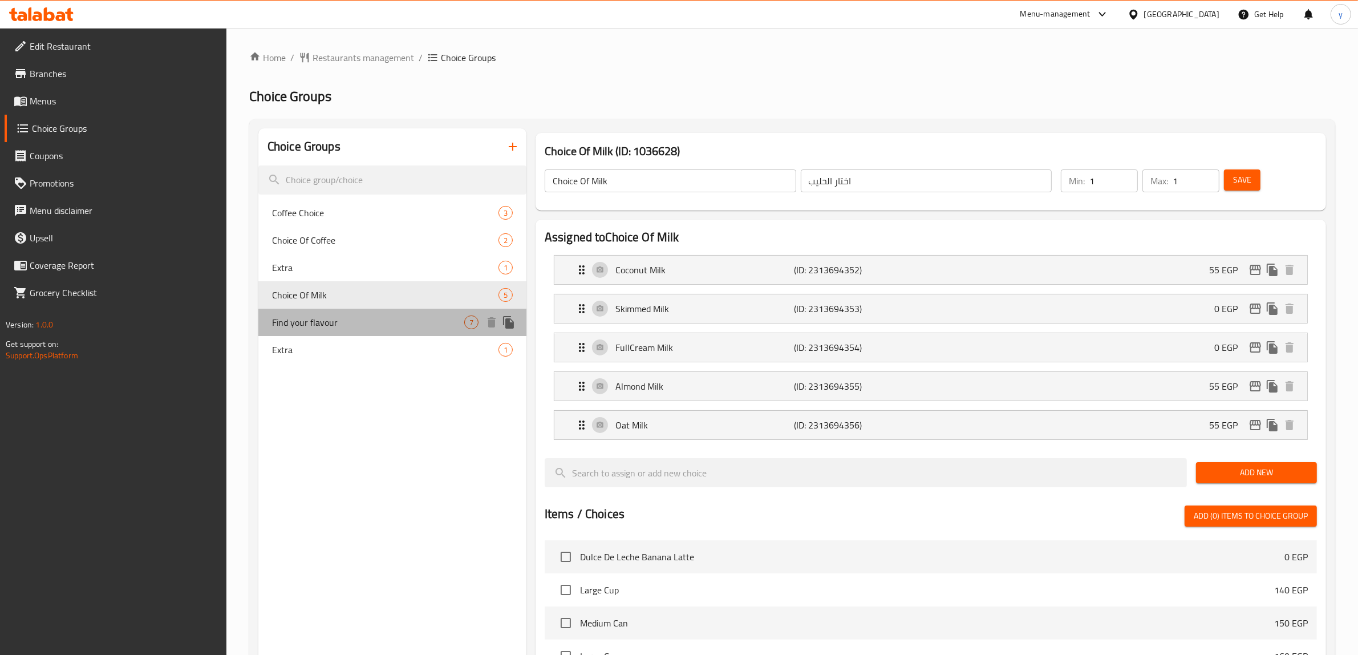
click at [348, 315] on span "Find your flavour" at bounding box center [368, 322] width 192 height 14
type input "Find your flavour"
type input "اختر نكهتك"
type input "0"
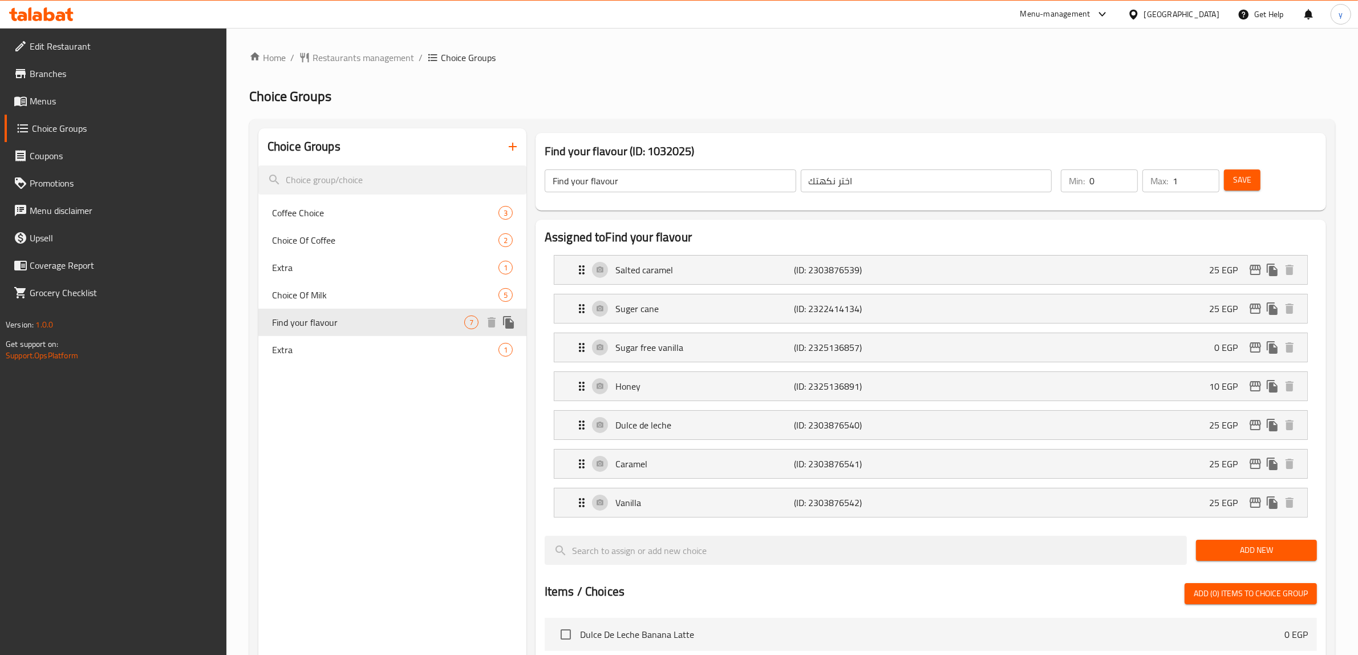
click at [340, 334] on div "Find your flavour 7" at bounding box center [392, 322] width 268 height 27
click at [335, 345] on span "Extra" at bounding box center [368, 350] width 192 height 14
type input "Extra"
type input "اضافة"
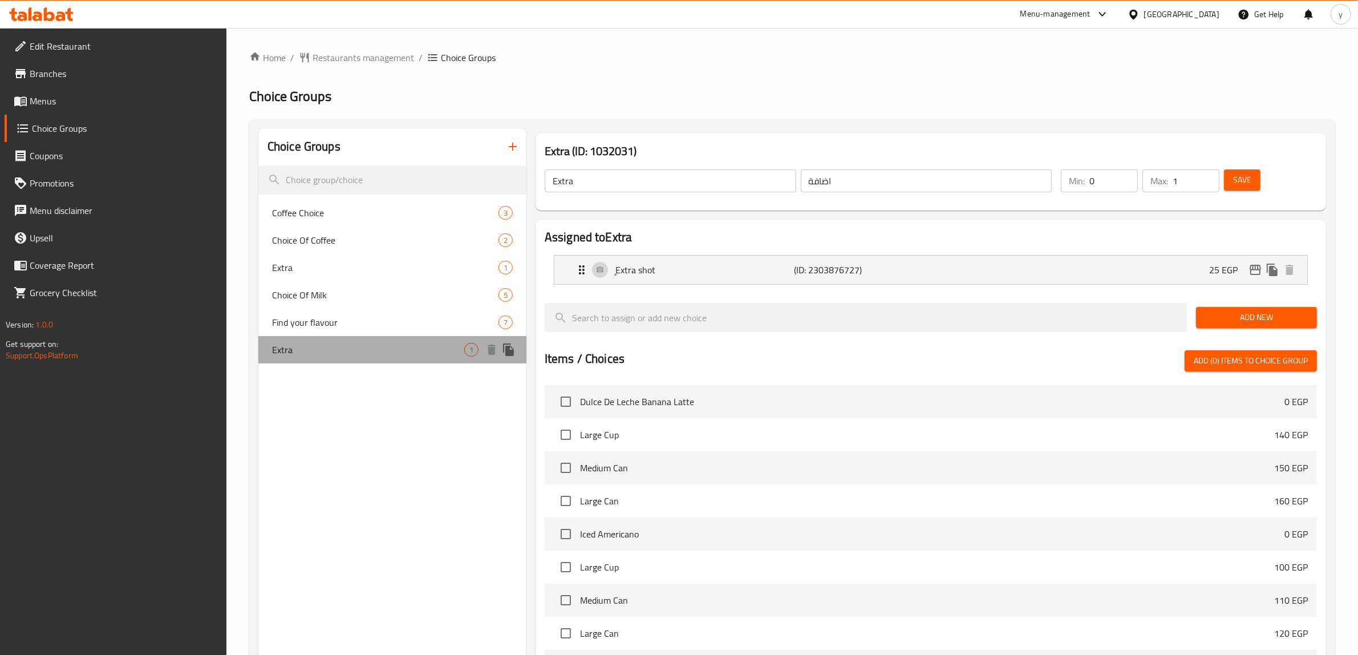
click at [335, 345] on span "Extra" at bounding box center [368, 350] width 192 height 14
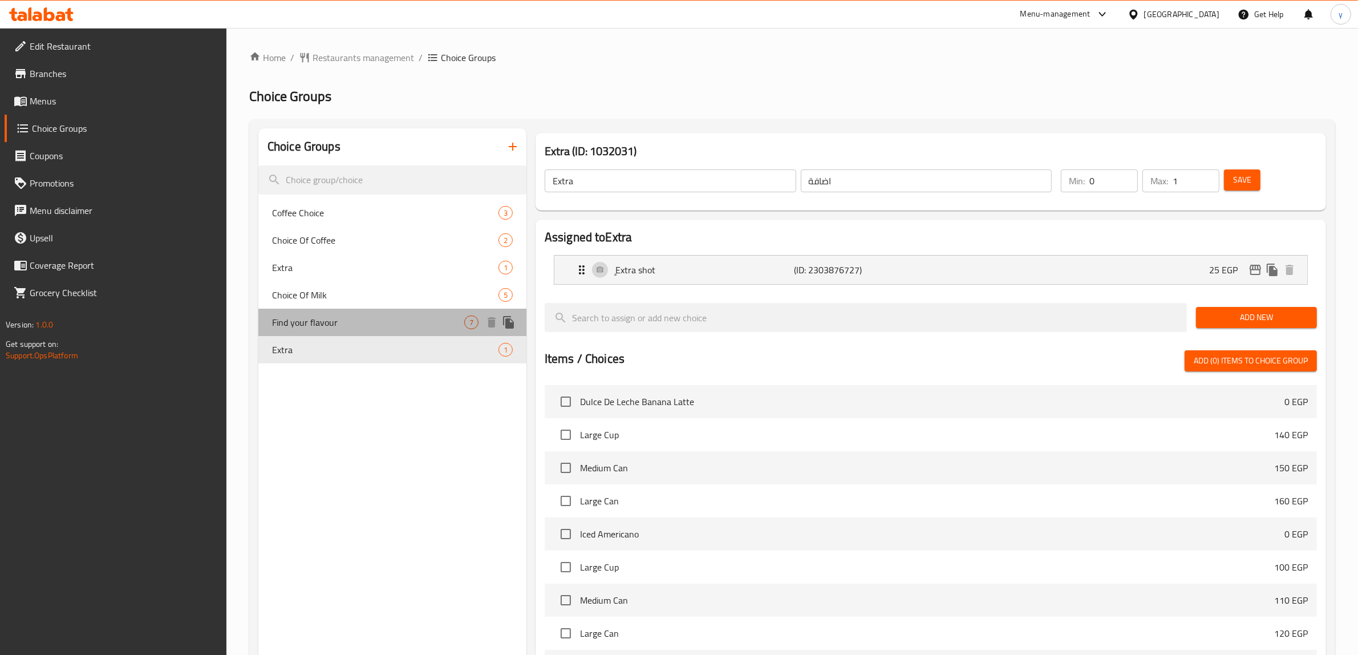
click at [332, 330] on div "Find your flavour 7" at bounding box center [392, 322] width 268 height 27
type input "Find your flavour"
type input "اختر نكهتك"
